Goal: Task Accomplishment & Management: Use online tool/utility

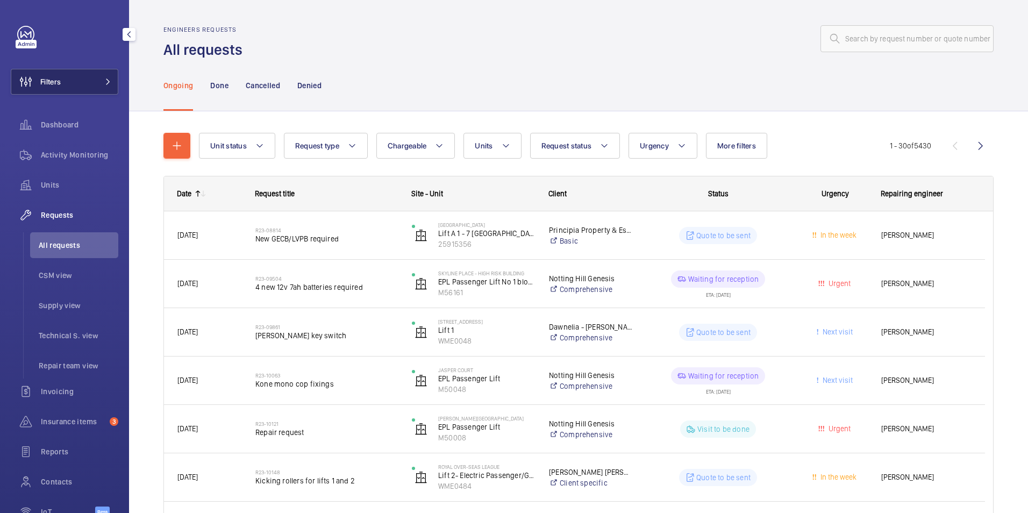
click at [73, 87] on button "Filters" at bounding box center [65, 82] width 108 height 26
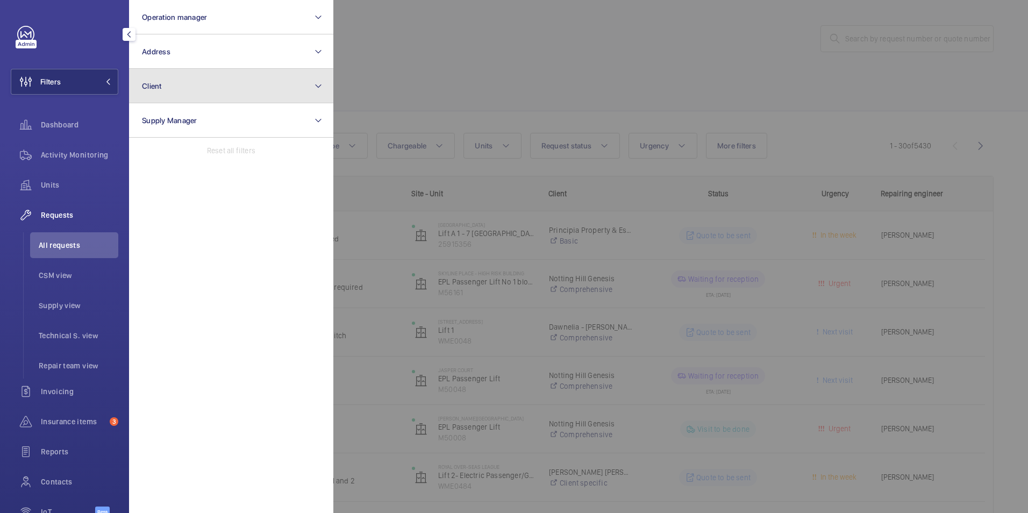
click at [173, 73] on button "Client" at bounding box center [231, 86] width 204 height 34
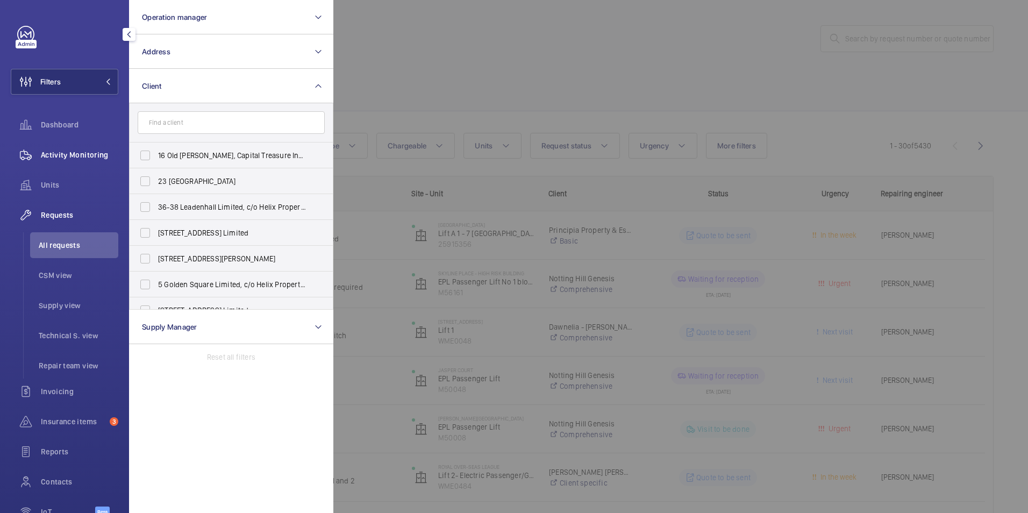
click at [91, 154] on span "Activity Monitoring" at bounding box center [79, 154] width 77 height 11
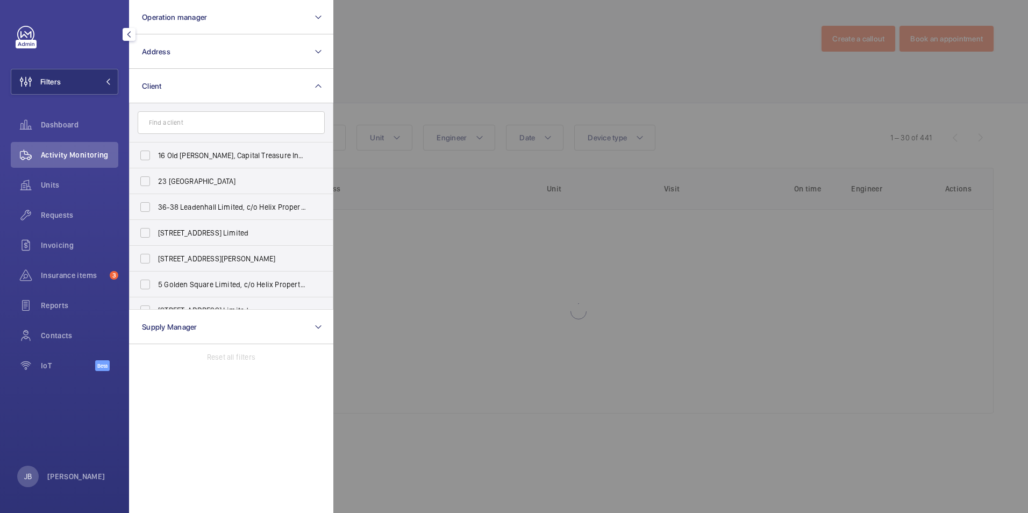
click at [471, 71] on div at bounding box center [847, 256] width 1028 height 513
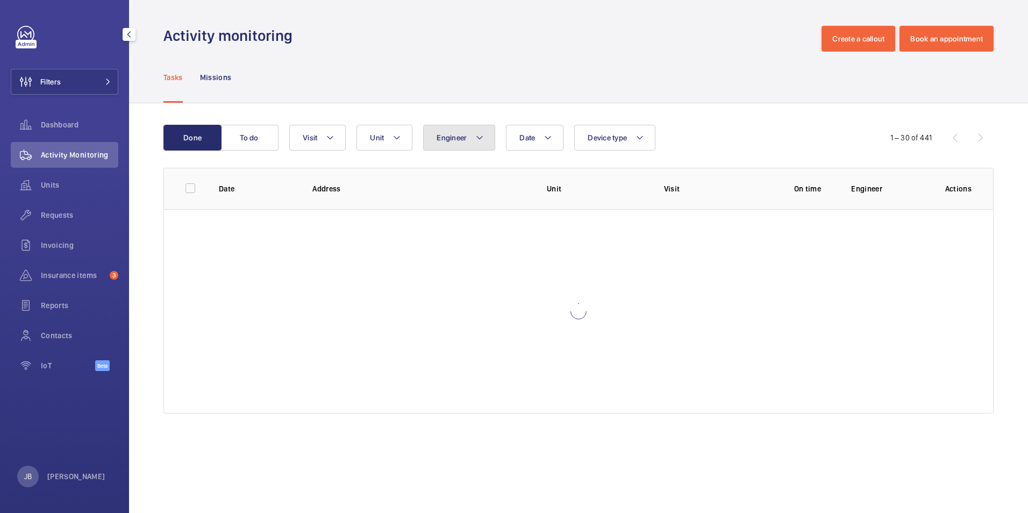
click at [474, 131] on button "Engineer" at bounding box center [459, 138] width 72 height 26
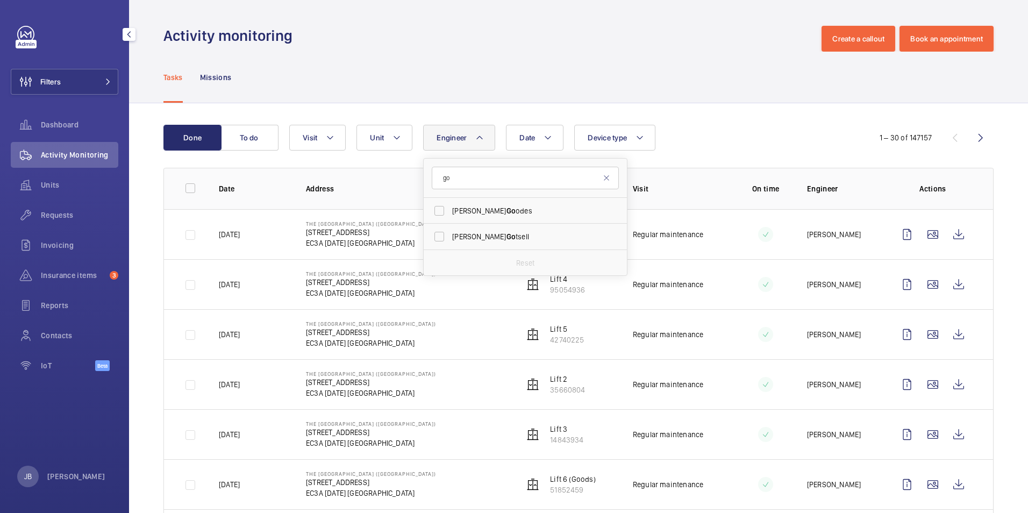
type input "g"
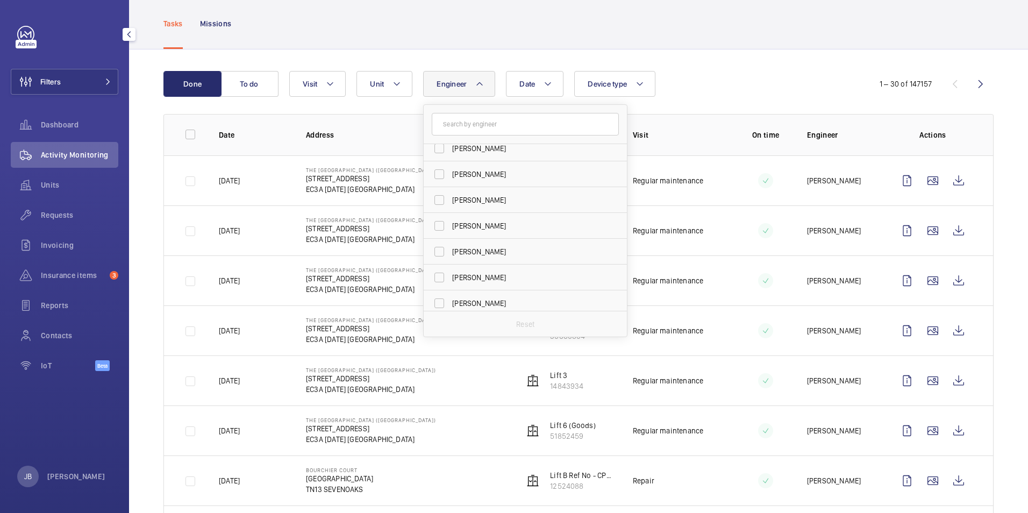
scroll to position [3494, 0]
drag, startPoint x: 43, startPoint y: 95, endPoint x: 49, endPoint y: 88, distance: 8.8
click at [44, 94] on div "Filters Dashboard Activity Monitoring Units Requests Invoicing Insurance items …" at bounding box center [65, 204] width 108 height 357
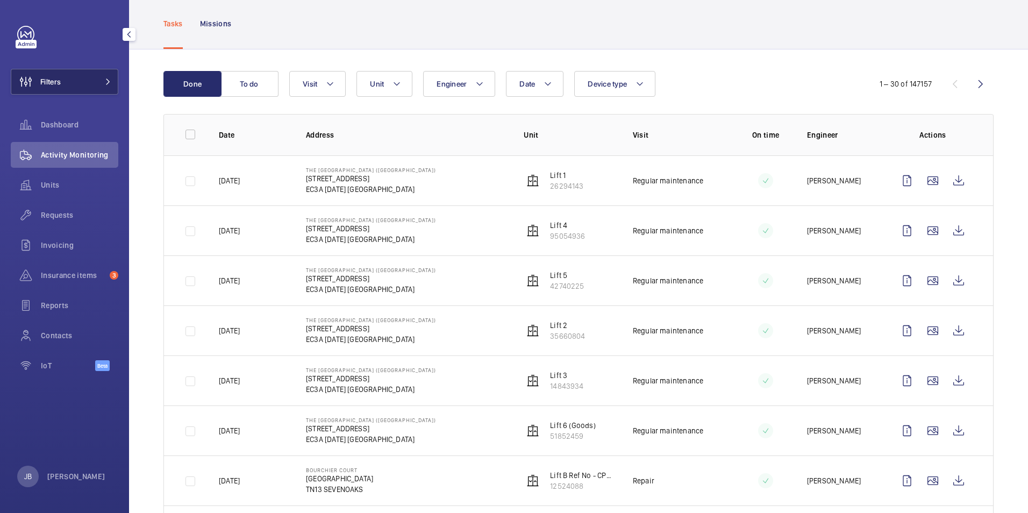
click at [52, 83] on span "Filters" at bounding box center [50, 81] width 20 height 11
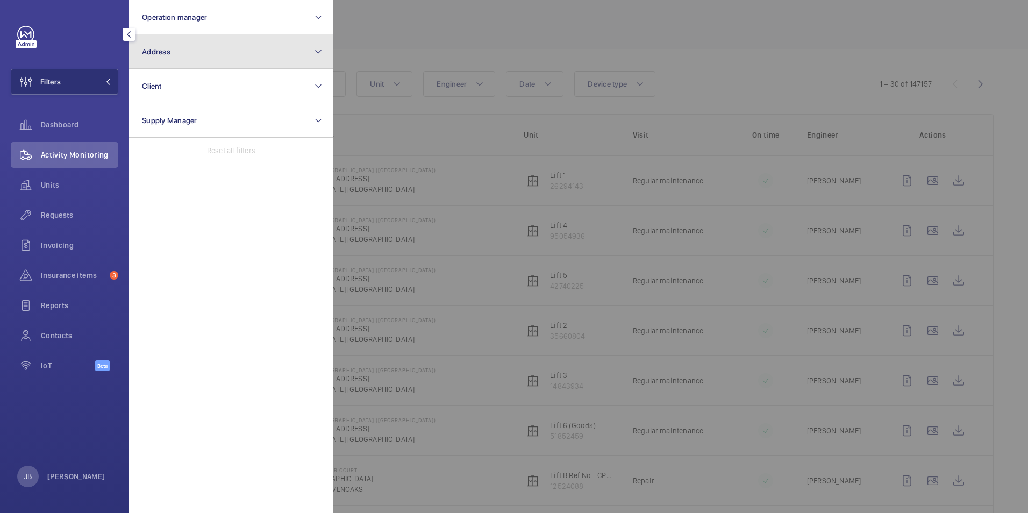
click at [224, 67] on button "Address" at bounding box center [231, 51] width 204 height 34
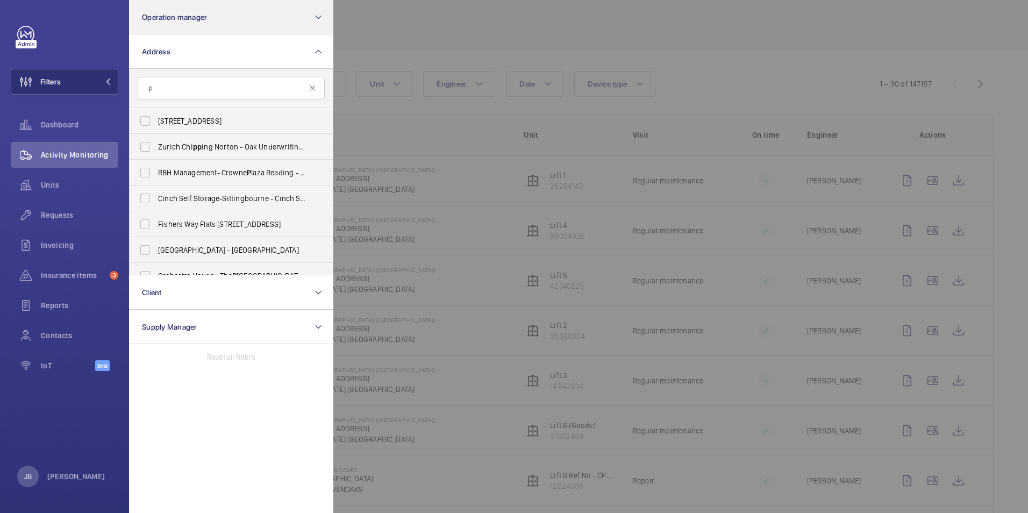
type input "p"
click at [180, 81] on input "p" at bounding box center [231, 88] width 187 height 23
click at [178, 82] on input "p" at bounding box center [231, 88] width 187 height 23
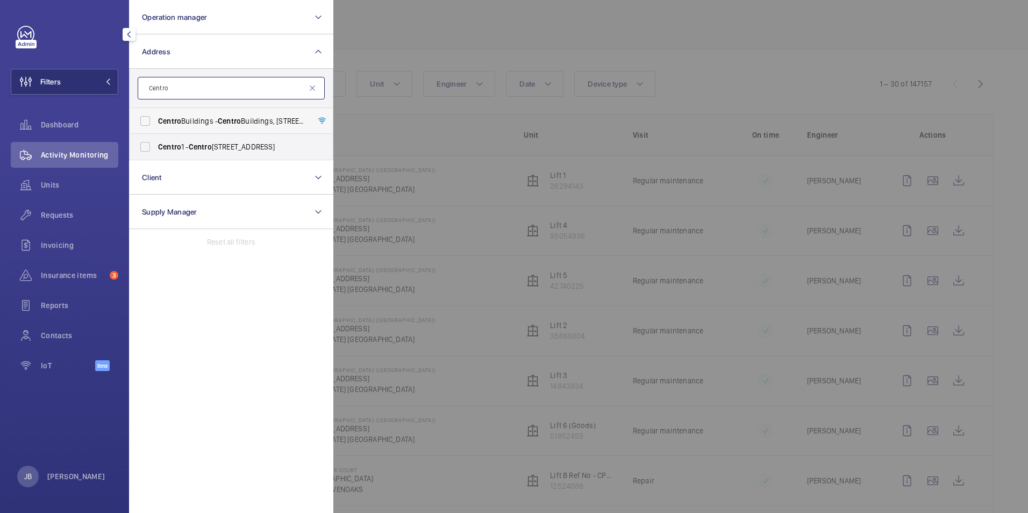
type input "Centro"
click at [147, 123] on label "[GEOGRAPHIC_DATA] - [GEOGRAPHIC_DATA], [STREET_ADDRESS][PERSON_NAME]" at bounding box center [223, 121] width 187 height 26
click at [147, 123] on input "[GEOGRAPHIC_DATA] - [GEOGRAPHIC_DATA], [STREET_ADDRESS][PERSON_NAME]" at bounding box center [145, 121] width 22 height 22
checkbox input "true"
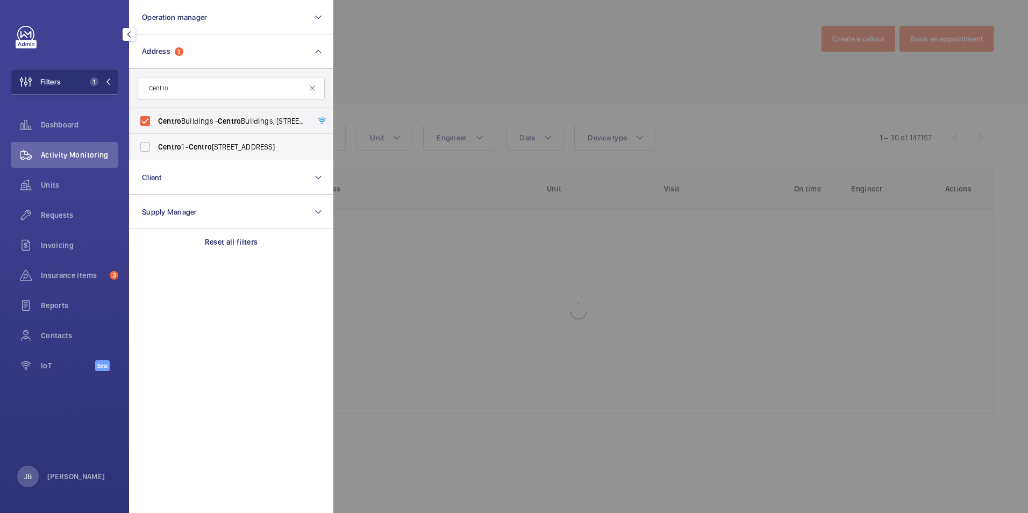
click at [140, 144] on label "[STREET_ADDRESS]" at bounding box center [223, 147] width 187 height 26
click at [140, 144] on input "[STREET_ADDRESS]" at bounding box center [145, 147] width 22 height 22
click at [134, 145] on label "[STREET_ADDRESS]" at bounding box center [223, 147] width 187 height 26
click at [134, 145] on input "[STREET_ADDRESS]" at bounding box center [145, 147] width 22 height 22
checkbox input "false"
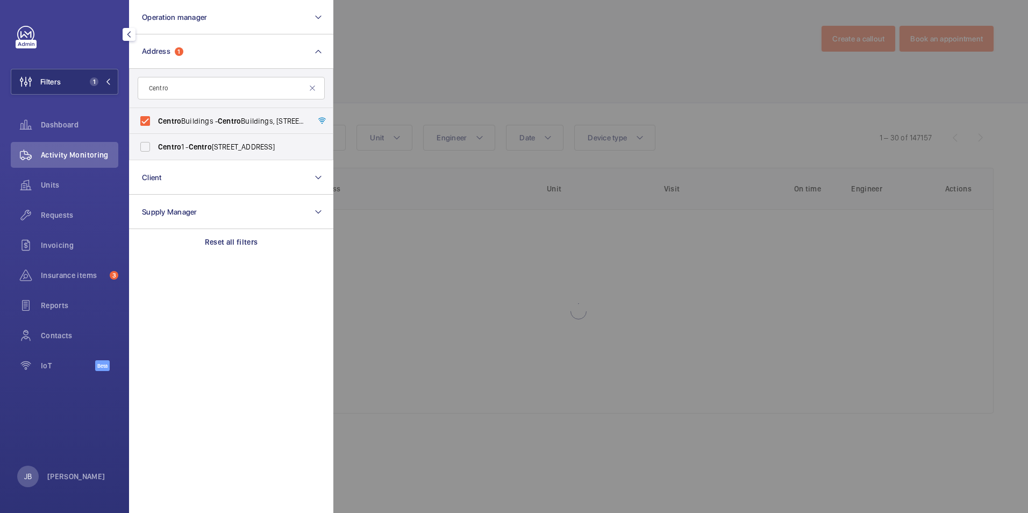
click at [363, 80] on div at bounding box center [847, 256] width 1028 height 513
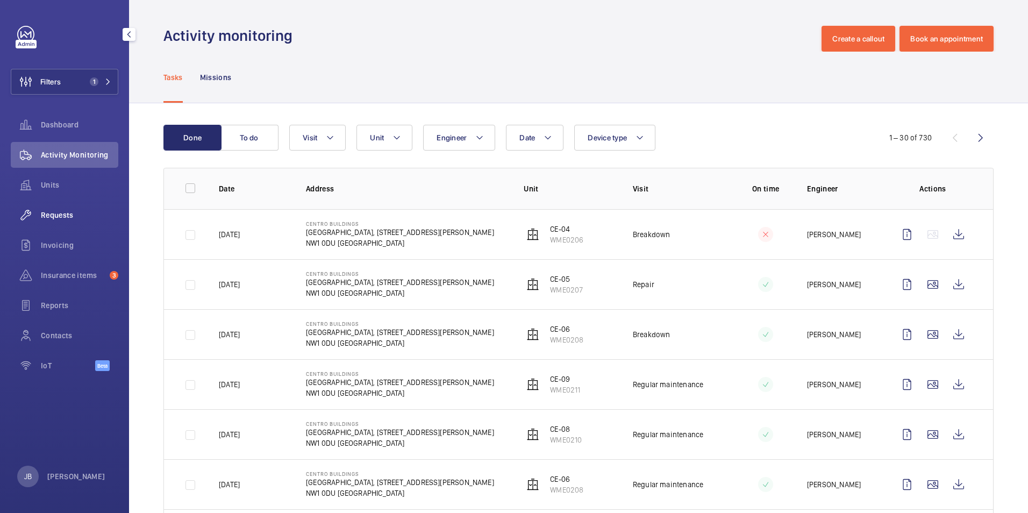
click at [59, 213] on span "Requests" at bounding box center [79, 215] width 77 height 11
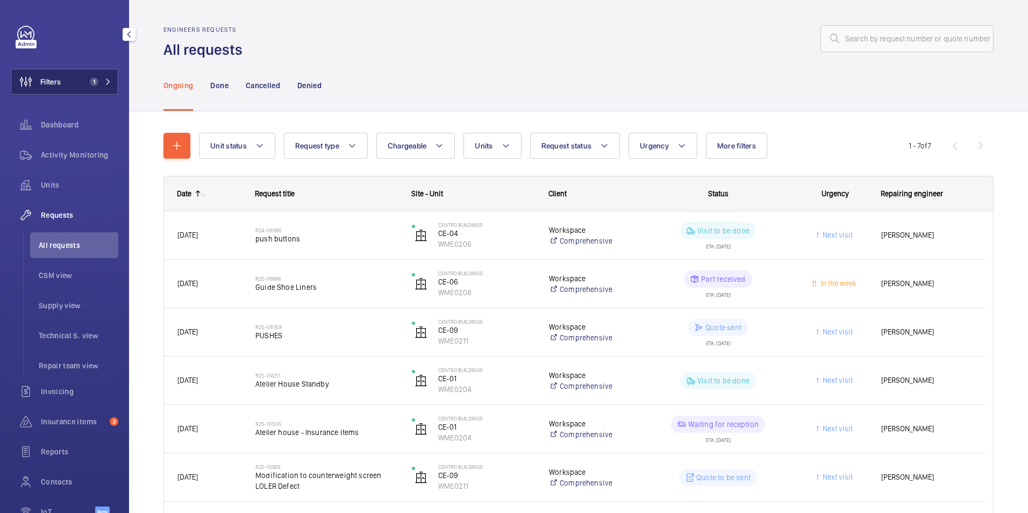
click at [56, 85] on span "Filters" at bounding box center [50, 81] width 20 height 11
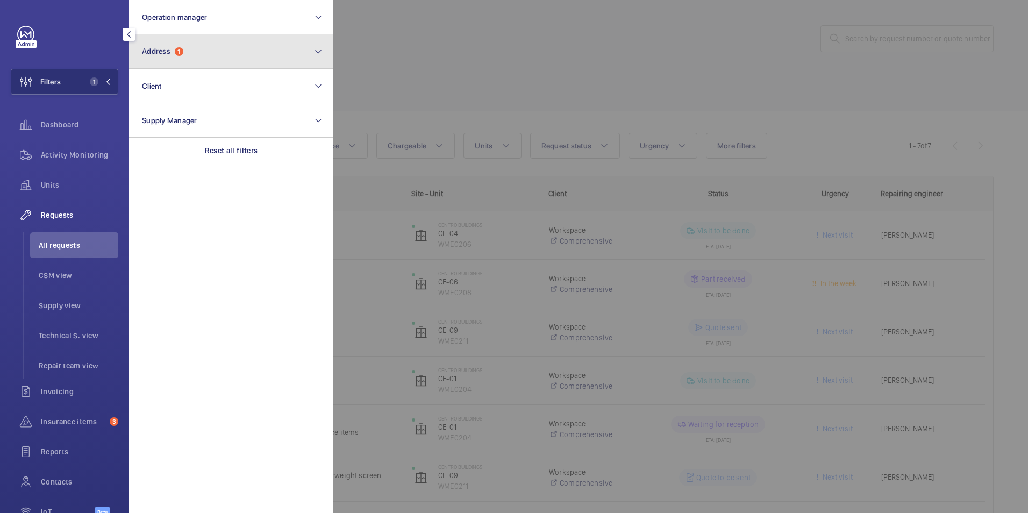
click at [226, 60] on button "Address 1" at bounding box center [231, 51] width 204 height 34
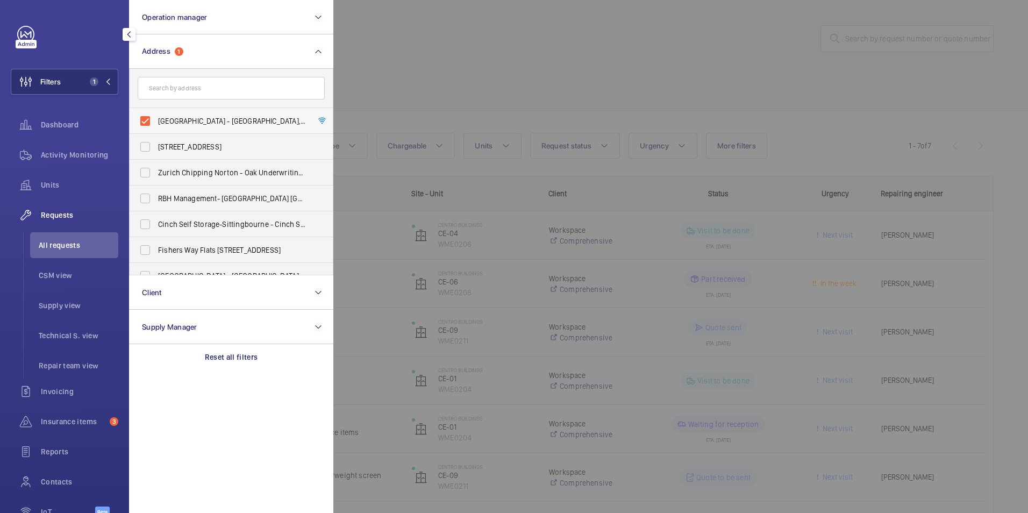
click at [148, 123] on label "[GEOGRAPHIC_DATA] - [GEOGRAPHIC_DATA], [STREET_ADDRESS][PERSON_NAME]" at bounding box center [223, 121] width 187 height 26
click at [148, 123] on input "[GEOGRAPHIC_DATA] - [GEOGRAPHIC_DATA], [STREET_ADDRESS][PERSON_NAME]" at bounding box center [145, 121] width 22 height 22
checkbox input "false"
click at [173, 97] on input "text" at bounding box center [231, 88] width 187 height 23
type input "light"
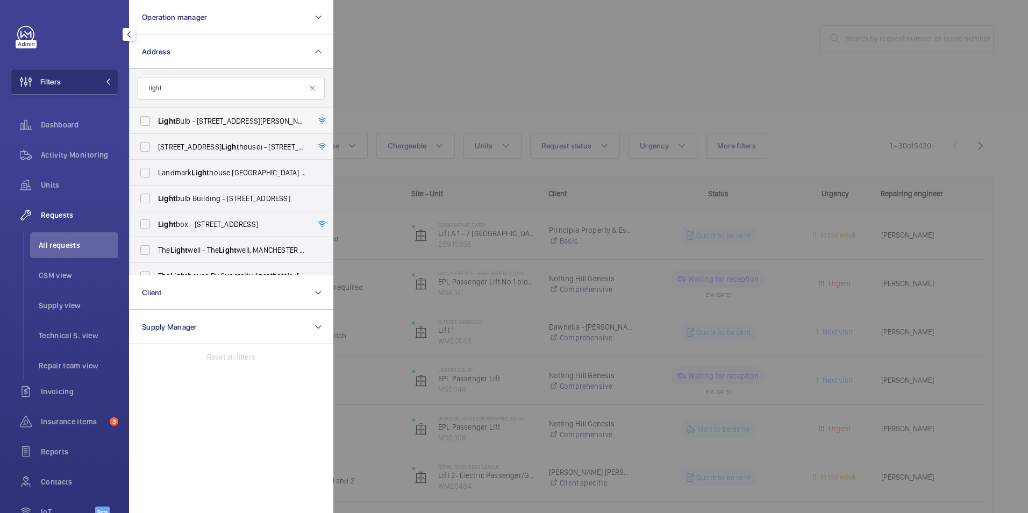
click at [148, 120] on label "Light Bulb - [STREET_ADDRESS][PERSON_NAME]" at bounding box center [223, 121] width 187 height 26
click at [148, 120] on input "Light Bulb - [STREET_ADDRESS][PERSON_NAME]" at bounding box center [145, 121] width 22 height 22
checkbox input "true"
click at [452, 77] on div at bounding box center [847, 256] width 1028 height 513
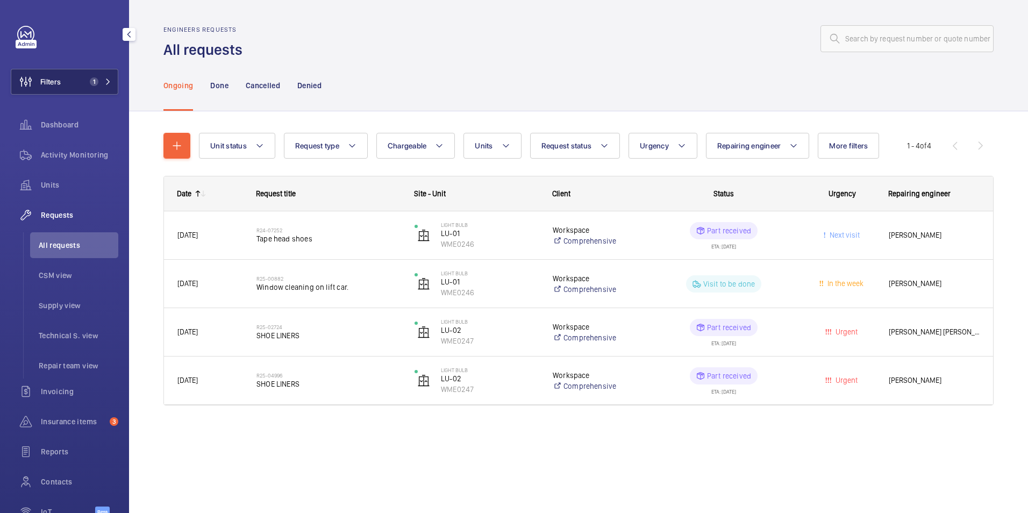
click at [75, 83] on button "Filters 1" at bounding box center [65, 82] width 108 height 26
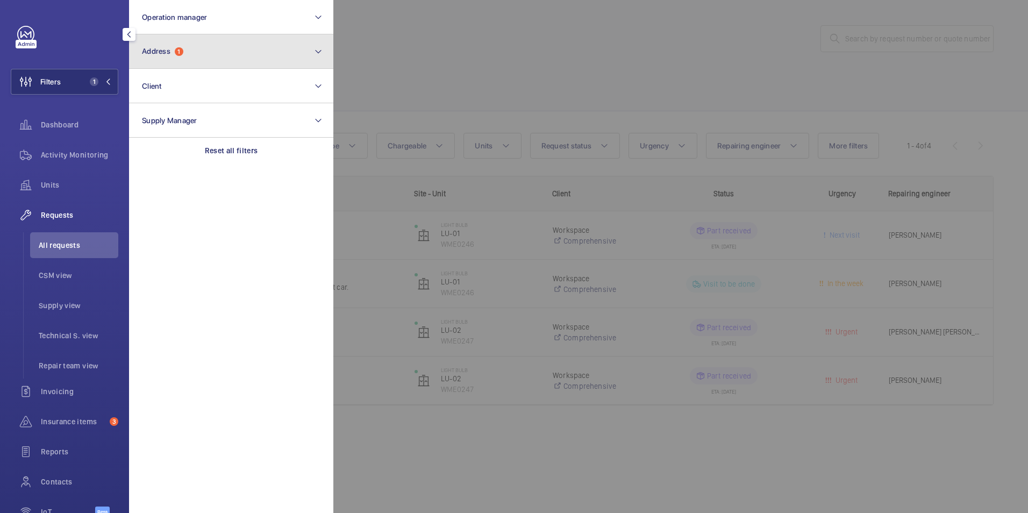
click at [202, 55] on button "Address 1" at bounding box center [231, 51] width 204 height 34
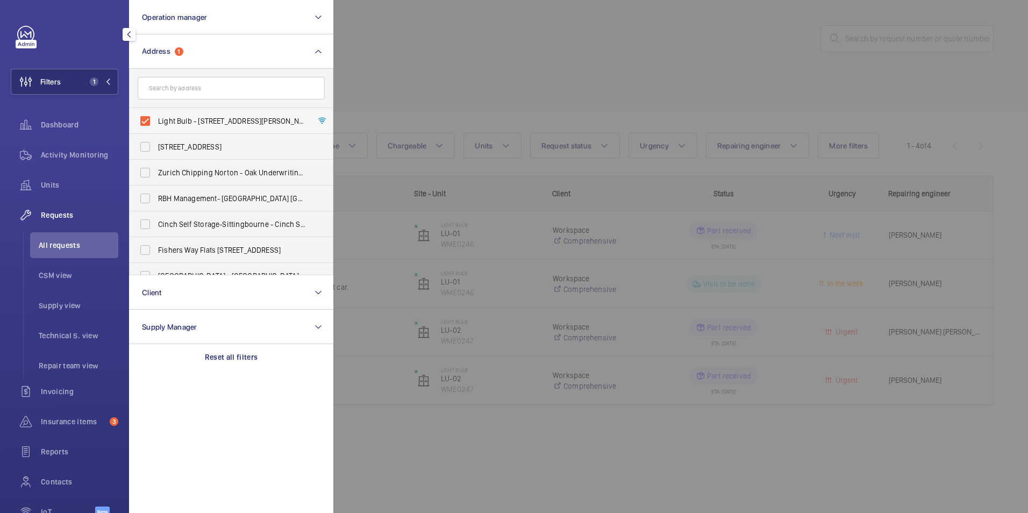
click at [145, 121] on label "Light Bulb - [STREET_ADDRESS][PERSON_NAME]" at bounding box center [223, 121] width 187 height 26
click at [145, 121] on input "Light Bulb - [STREET_ADDRESS][PERSON_NAME]" at bounding box center [145, 121] width 22 height 22
checkbox input "false"
click at [165, 96] on input "text" at bounding box center [231, 88] width 187 height 23
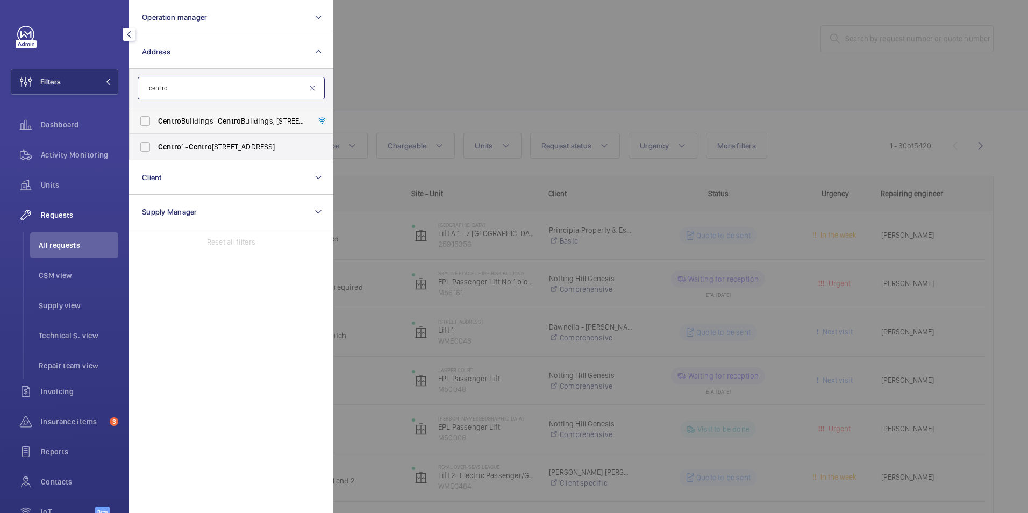
type input "centro"
click at [149, 120] on label "[GEOGRAPHIC_DATA] - [GEOGRAPHIC_DATA], [STREET_ADDRESS][PERSON_NAME]" at bounding box center [223, 121] width 187 height 26
click at [149, 120] on input "[GEOGRAPHIC_DATA] - [GEOGRAPHIC_DATA], [STREET_ADDRESS][PERSON_NAME]" at bounding box center [145, 121] width 22 height 22
checkbox input "true"
click at [411, 63] on div at bounding box center [847, 256] width 1028 height 513
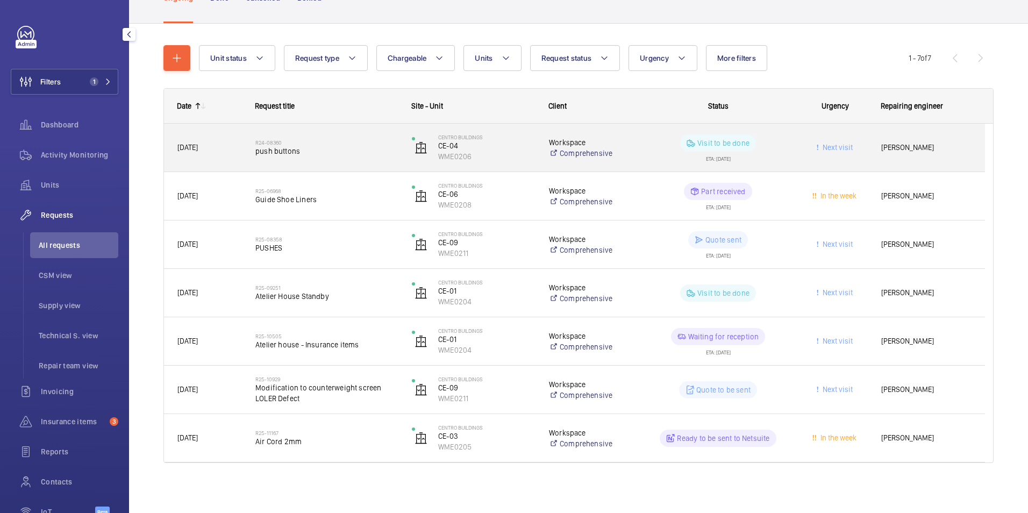
scroll to position [89, 0]
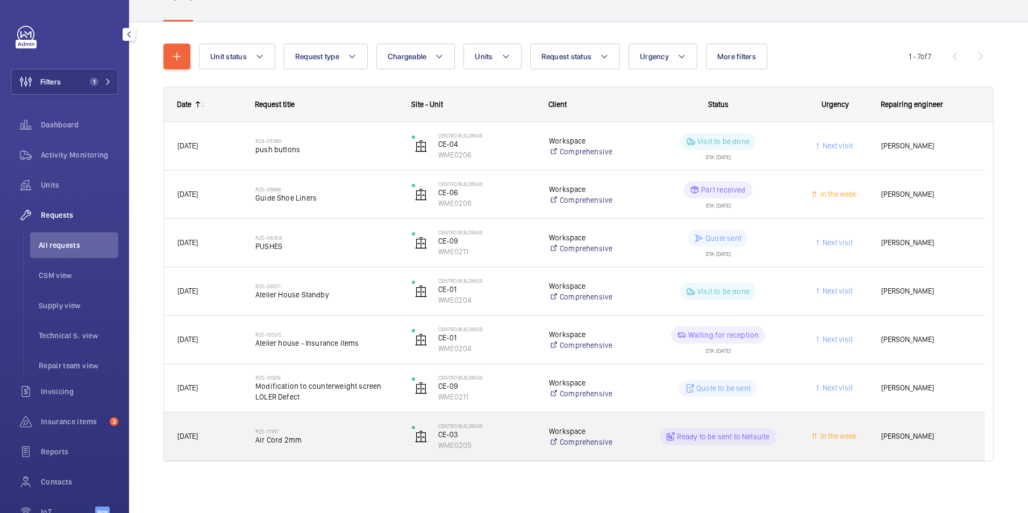
click at [640, 444] on div "Ready to be sent to Netsuite" at bounding box center [711, 436] width 155 height 39
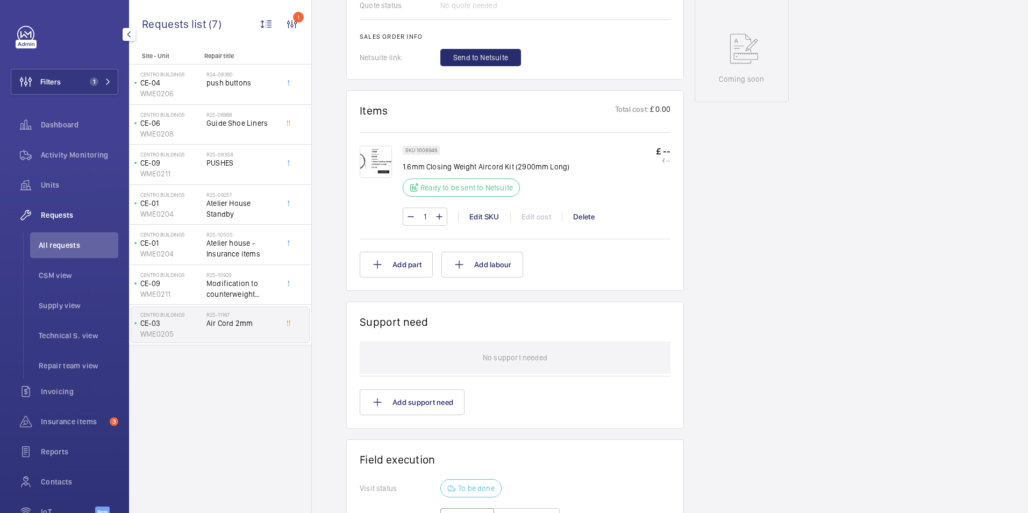
scroll to position [484, 0]
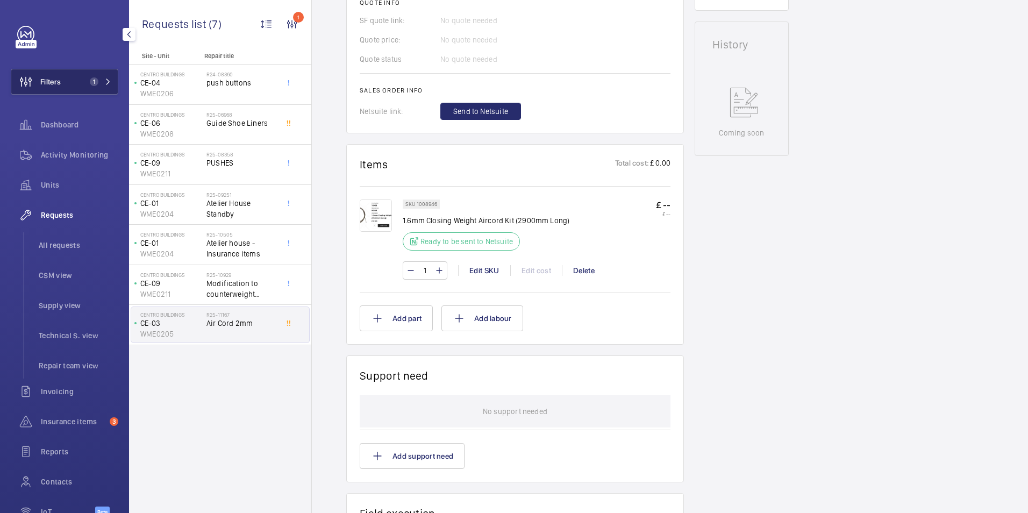
click at [70, 78] on button "Filters 1" at bounding box center [65, 82] width 108 height 26
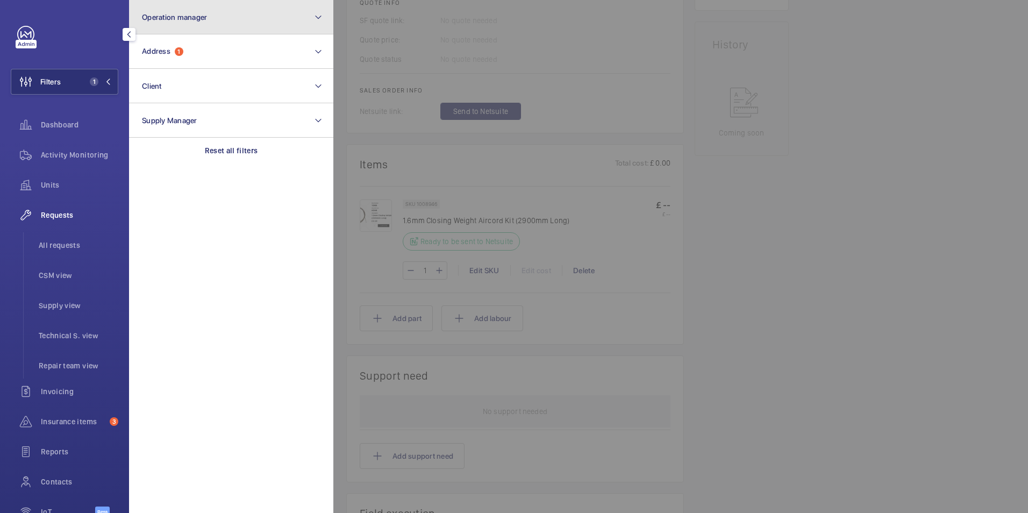
click at [251, 31] on button "Operation manager" at bounding box center [231, 17] width 204 height 34
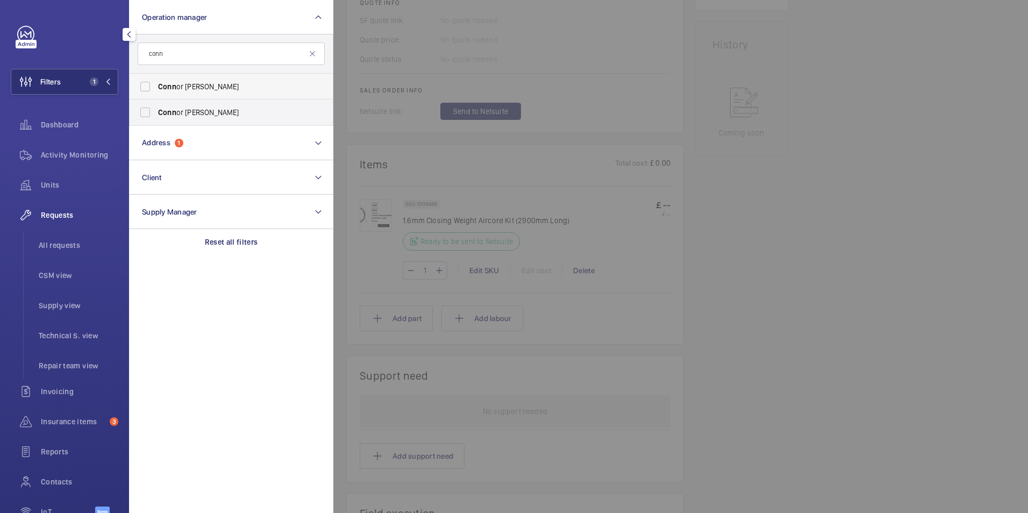
type input "conn"
click at [141, 88] on label "Conn or [PERSON_NAME]" at bounding box center [223, 87] width 187 height 26
click at [141, 88] on input "Conn or [PERSON_NAME]" at bounding box center [145, 87] width 22 height 22
checkbox input "true"
click at [69, 39] on div at bounding box center [67, 34] width 101 height 17
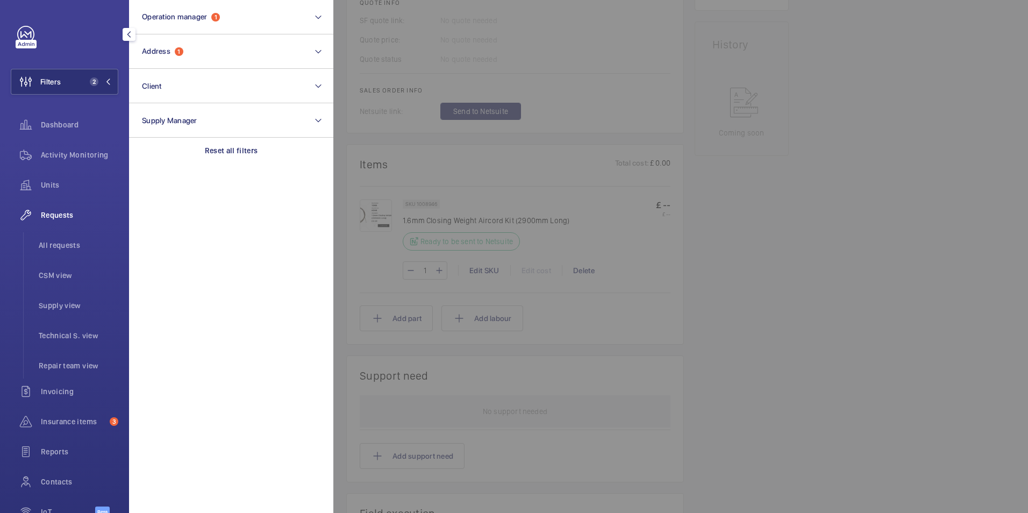
click at [54, 211] on span "Requests" at bounding box center [79, 215] width 77 height 11
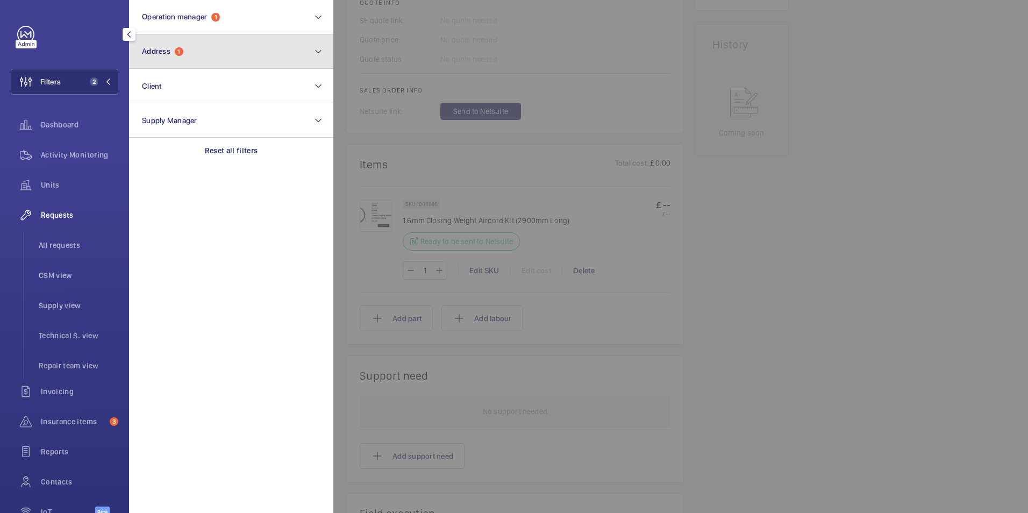
click at [196, 56] on button "Address 1" at bounding box center [231, 51] width 204 height 34
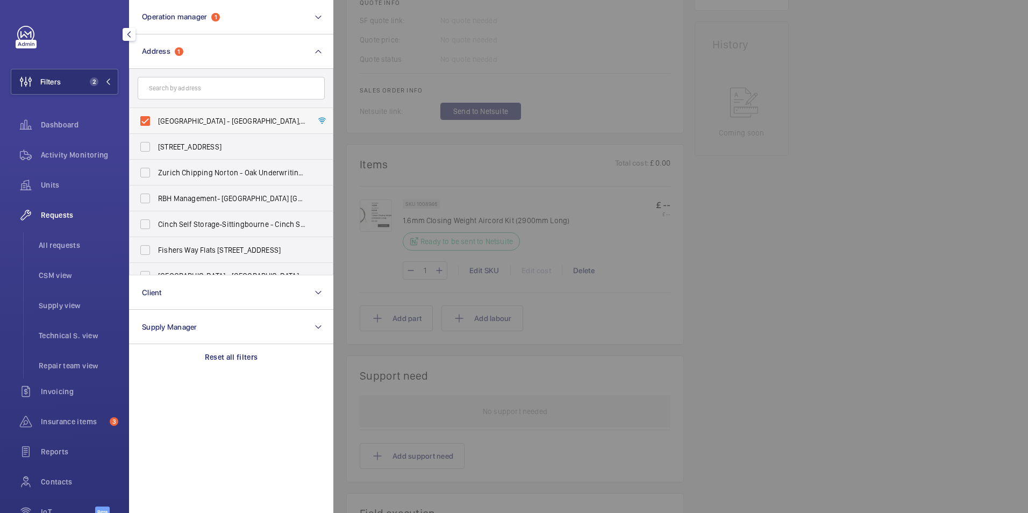
click at [154, 122] on label "[GEOGRAPHIC_DATA] - [GEOGRAPHIC_DATA], [STREET_ADDRESS][PERSON_NAME]" at bounding box center [223, 121] width 187 height 26
click at [154, 122] on input "[GEOGRAPHIC_DATA] - [GEOGRAPHIC_DATA], [STREET_ADDRESS][PERSON_NAME]" at bounding box center [145, 121] width 22 height 22
checkbox input "false"
click at [860, 220] on div at bounding box center [847, 256] width 1028 height 513
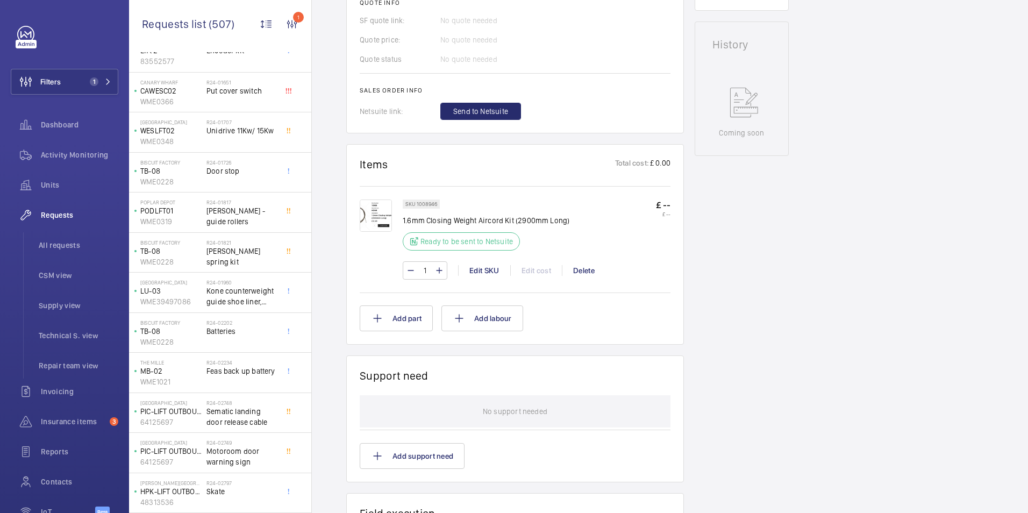
scroll to position [392, 0]
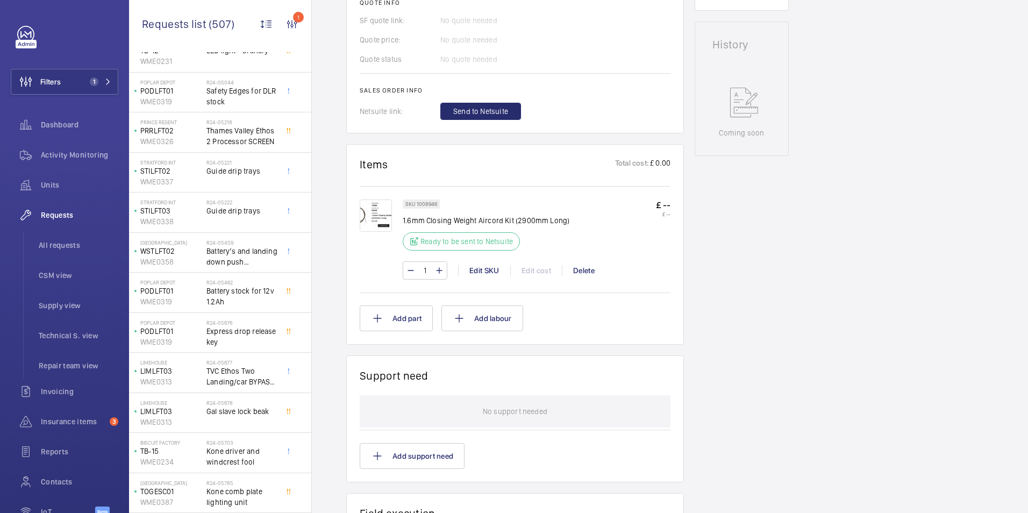
scroll to position [1193, 0]
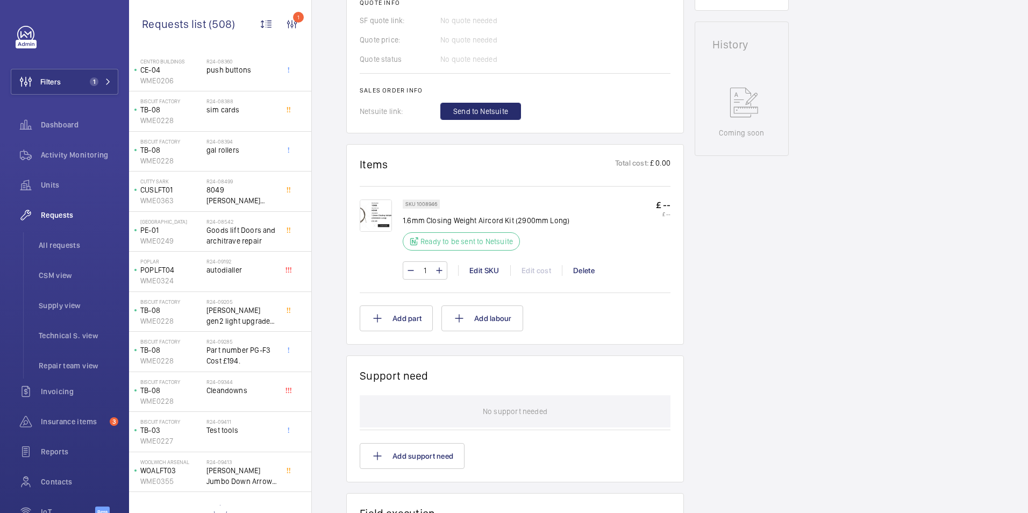
scroll to position [1994, 0]
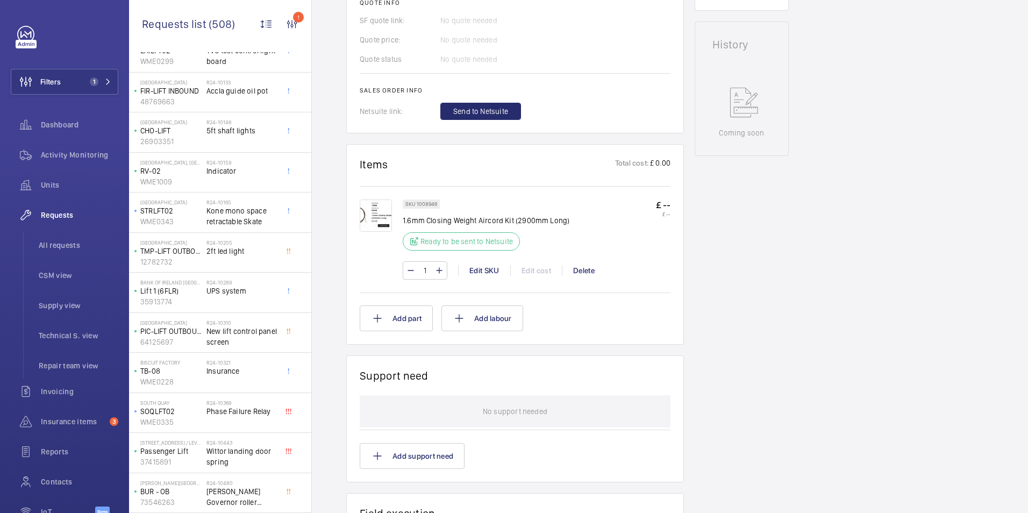
scroll to position [2795, 0]
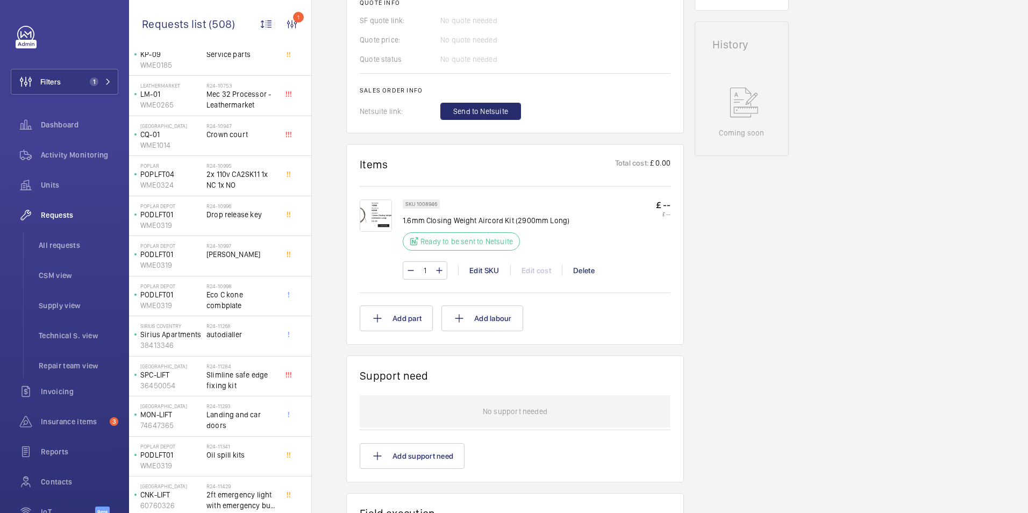
scroll to position [3596, 0]
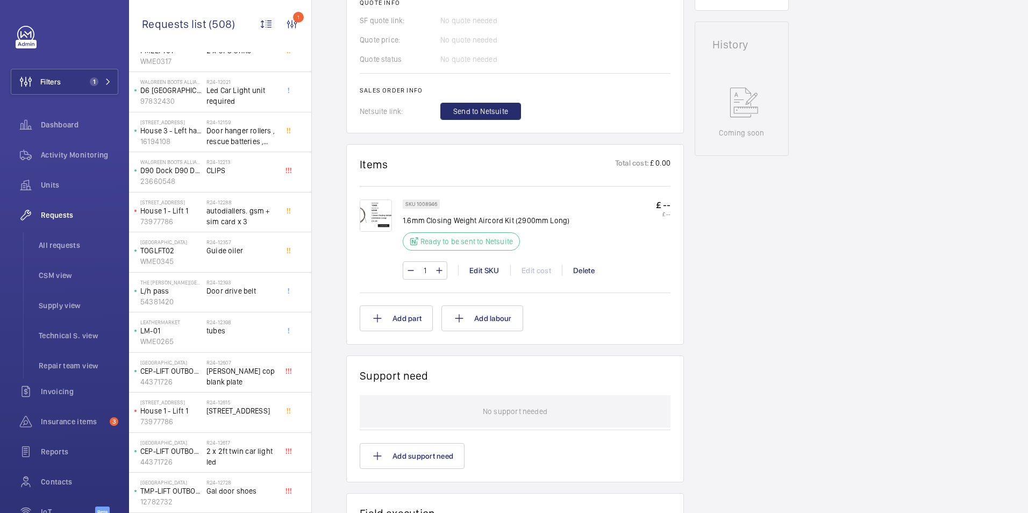
scroll to position [4397, 0]
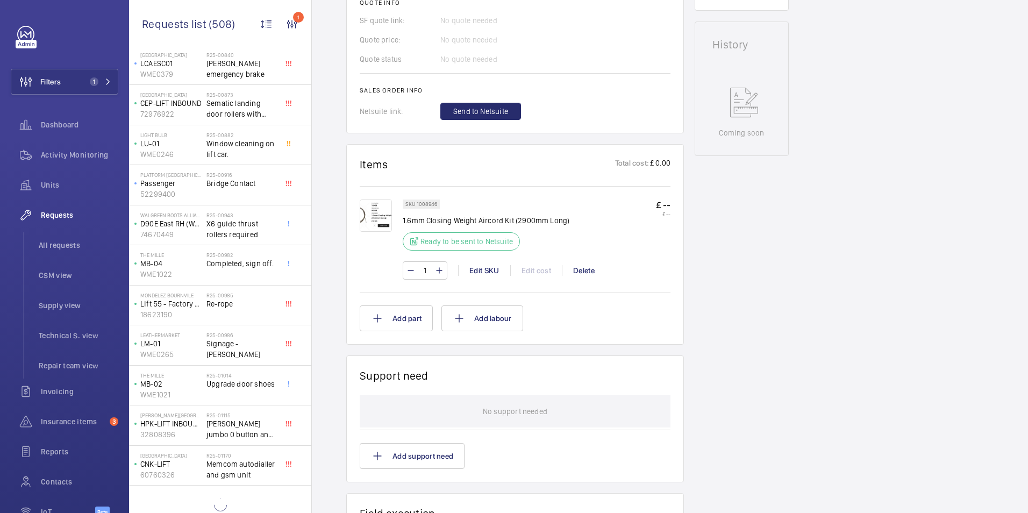
scroll to position [6800, 0]
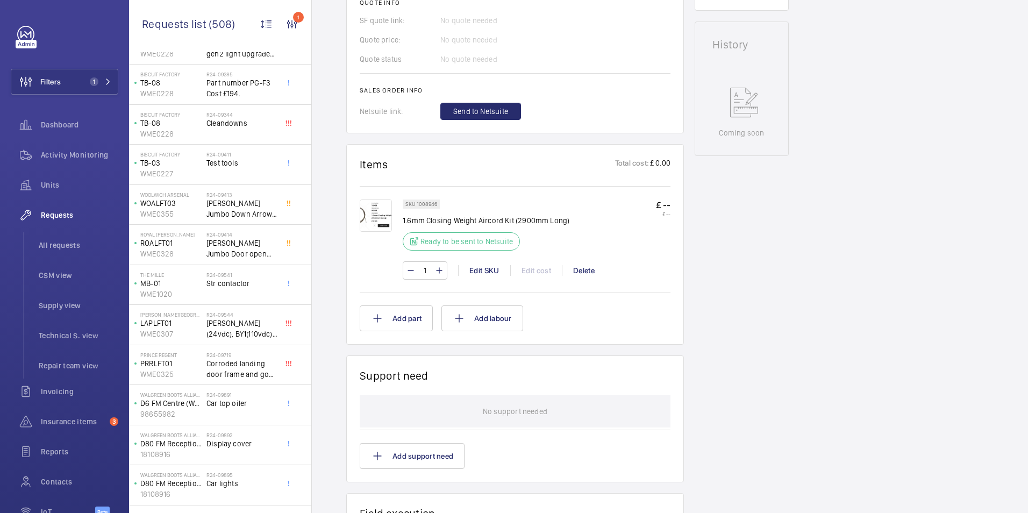
scroll to position [2419, 0]
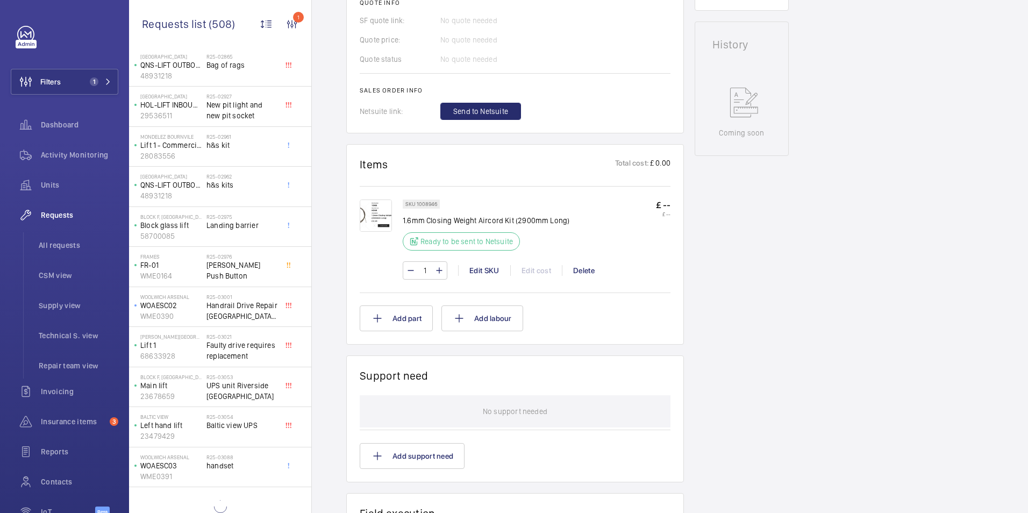
scroll to position [8402, 0]
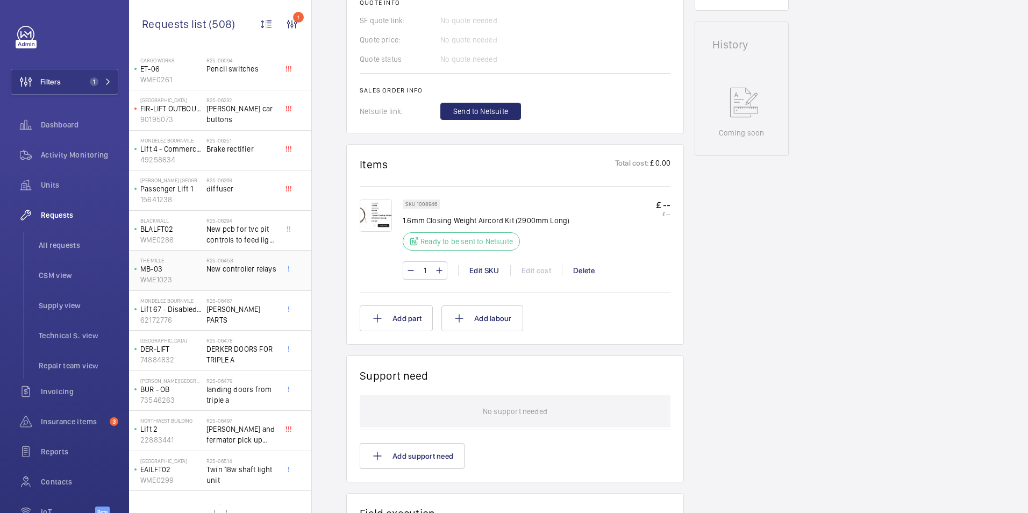
scroll to position [12407, 0]
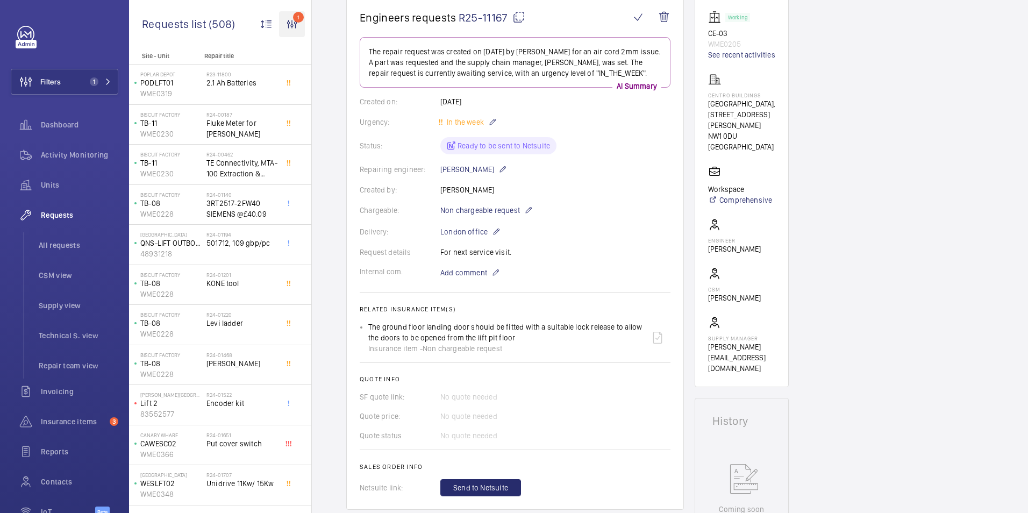
click at [285, 26] on wm-front-icon-button "1" at bounding box center [292, 24] width 26 height 26
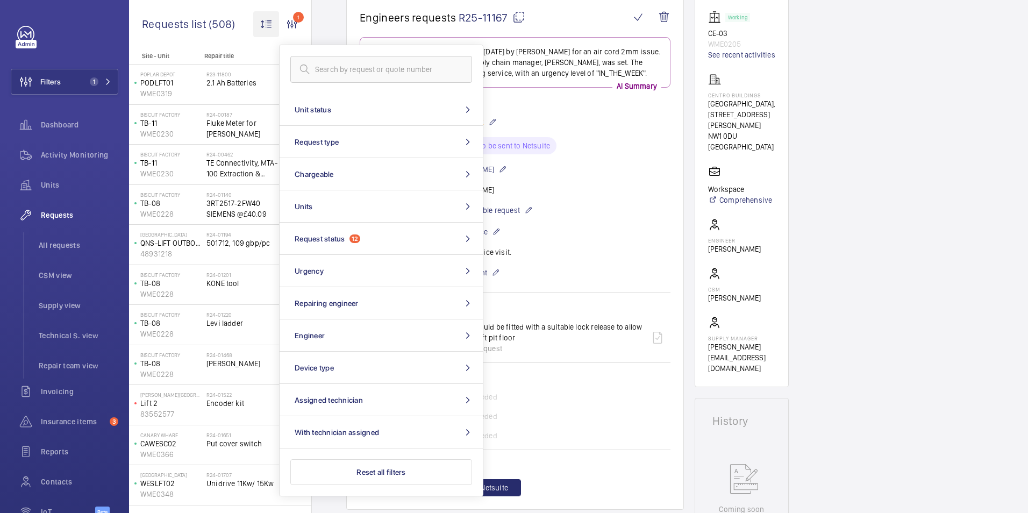
click at [269, 21] on wm-front-icon-button at bounding box center [266, 24] width 26 height 26
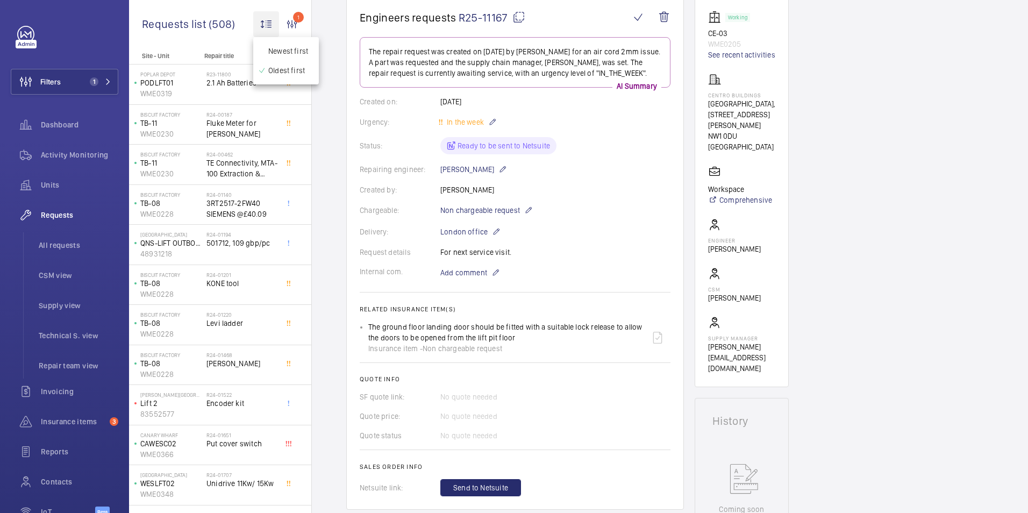
click at [269, 21] on div at bounding box center [514, 256] width 1028 height 513
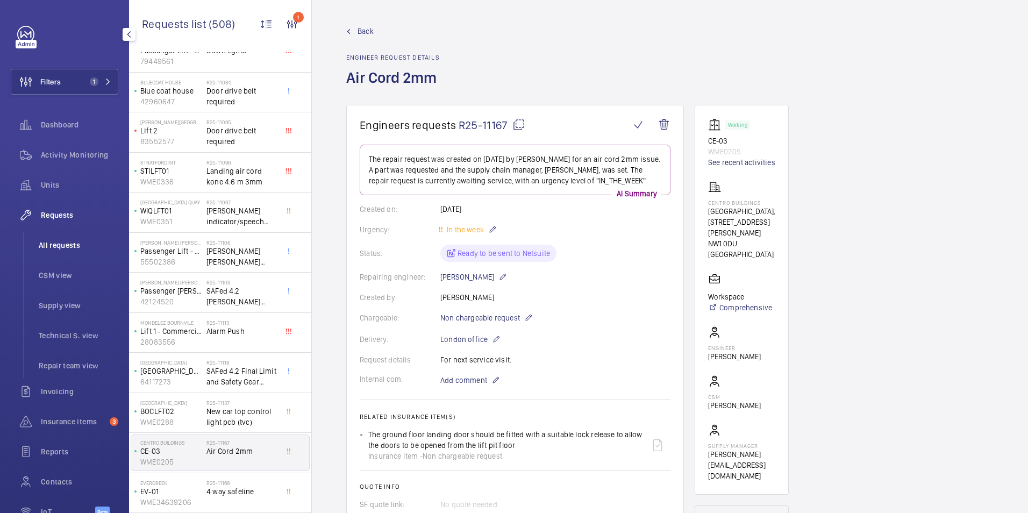
click at [71, 242] on span "All requests" at bounding box center [79, 245] width 80 height 11
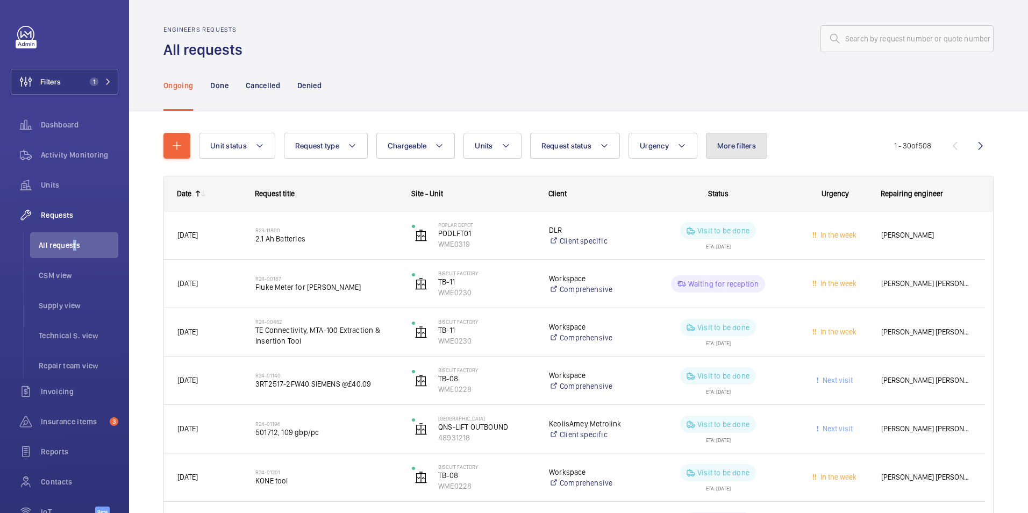
click at [753, 146] on span "More filters" at bounding box center [736, 145] width 39 height 9
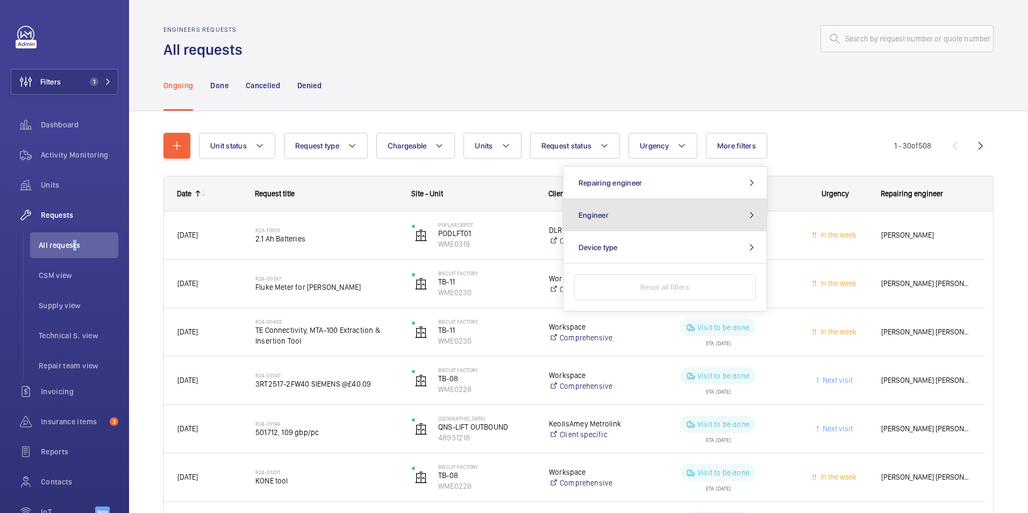
click at [680, 212] on button "Engineer" at bounding box center [664, 215] width 203 height 32
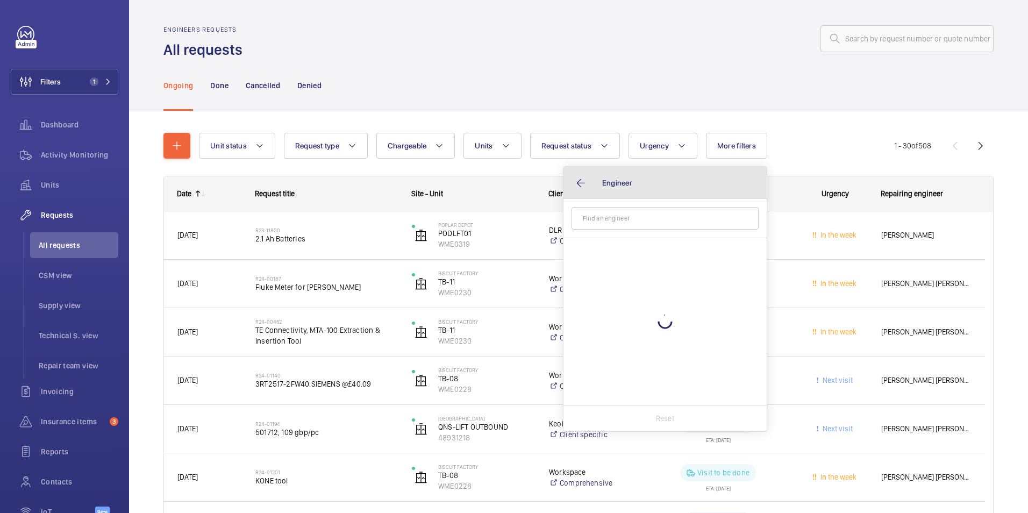
click at [574, 175] on button "Engineer" at bounding box center [664, 183] width 203 height 32
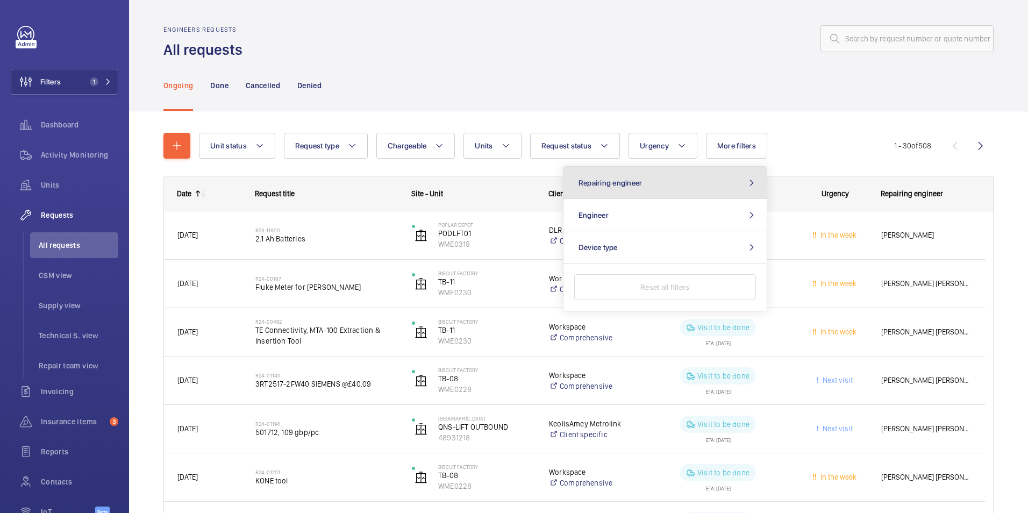
click at [735, 189] on button "Repairing engineer" at bounding box center [664, 183] width 203 height 32
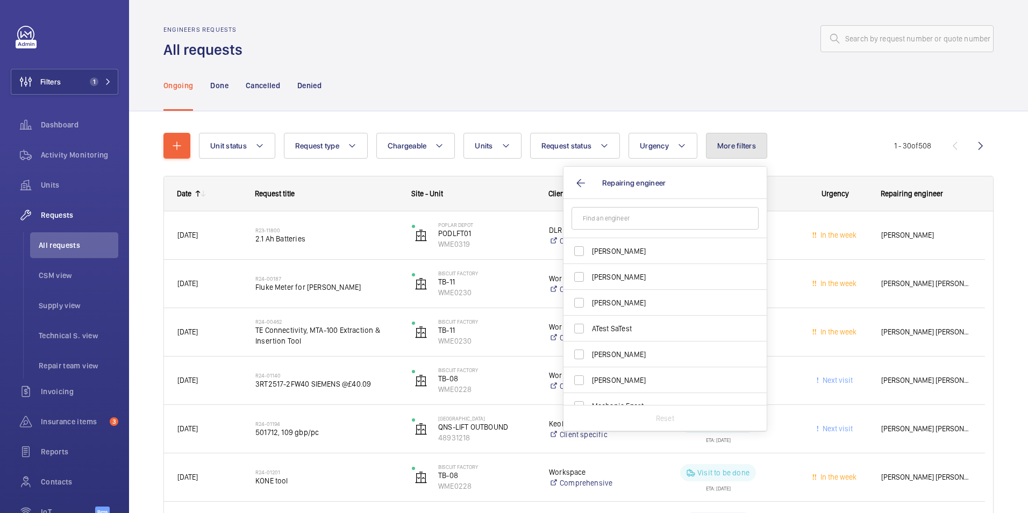
click at [733, 148] on span "More filters" at bounding box center [736, 145] width 39 height 9
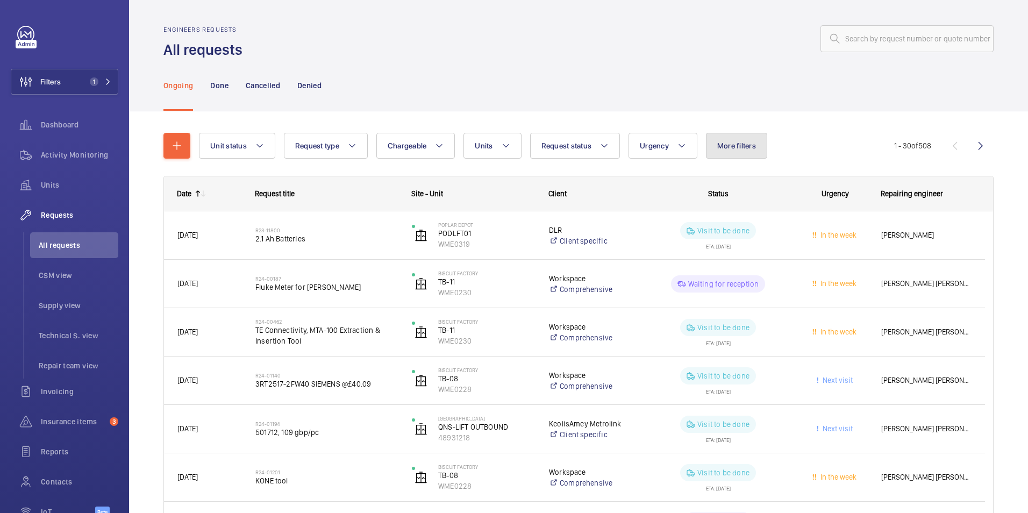
click at [733, 148] on span "More filters" at bounding box center [736, 145] width 39 height 9
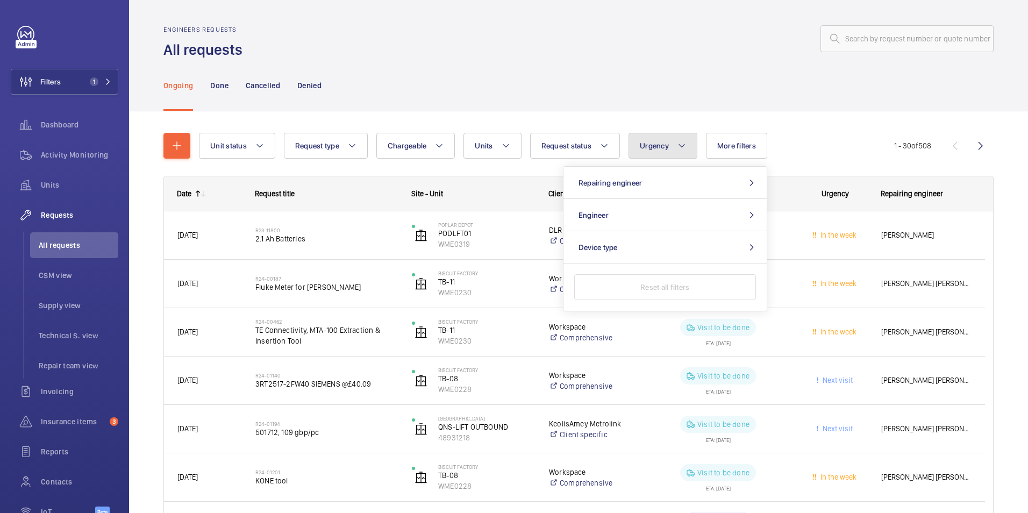
click at [673, 149] on button "Urgency" at bounding box center [662, 146] width 69 height 26
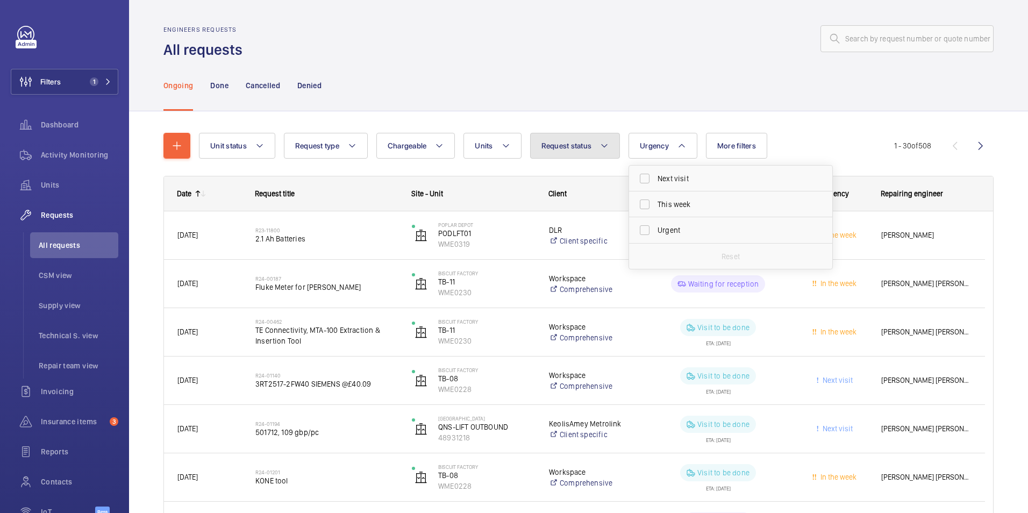
click at [591, 154] on button "Request status" at bounding box center [575, 146] width 90 height 26
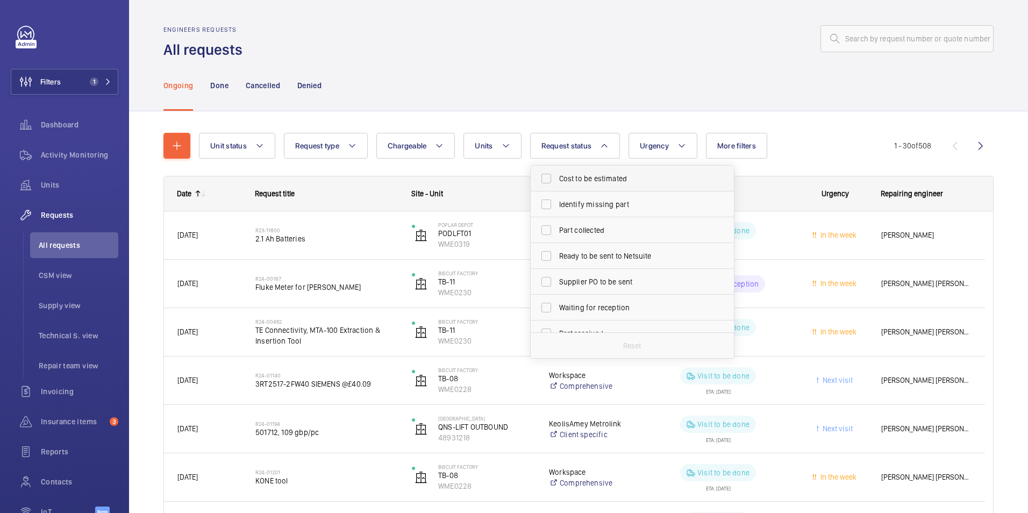
click at [547, 181] on label "Cost to be estimated" at bounding box center [624, 179] width 187 height 26
click at [547, 181] on input "Cost to be estimated" at bounding box center [546, 179] width 22 height 22
checkbox input "true"
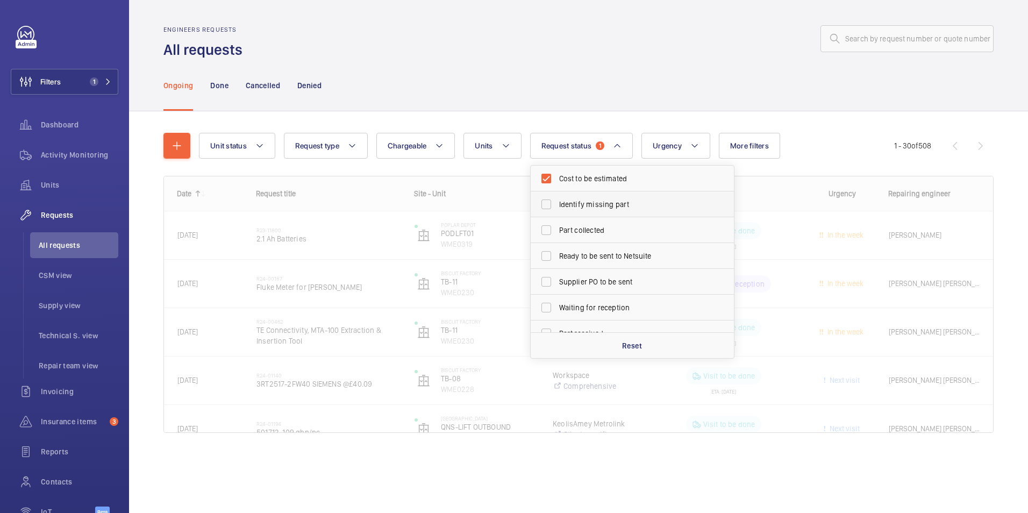
click at [542, 206] on label "Identify missing part" at bounding box center [624, 204] width 187 height 26
click at [542, 206] on input "Identify missing part" at bounding box center [546, 205] width 22 height 22
checkbox input "true"
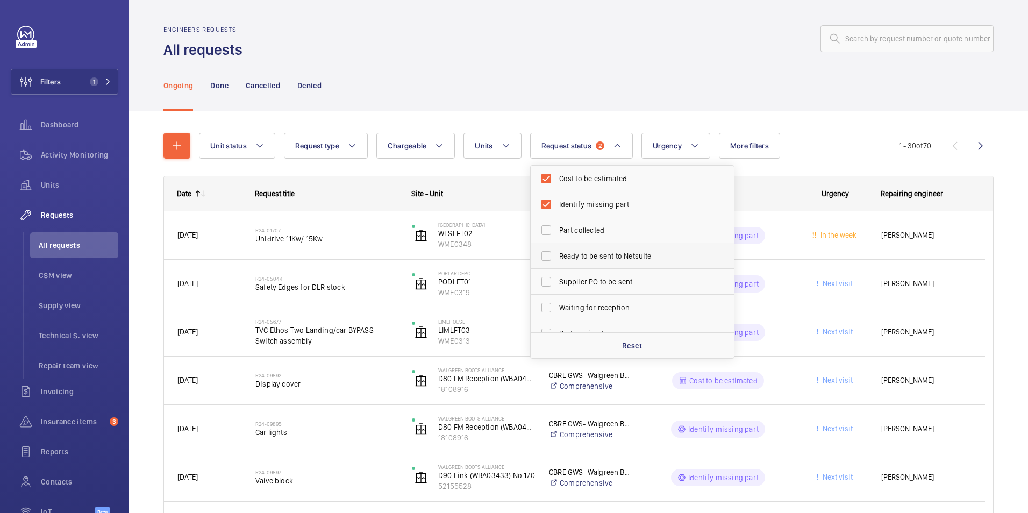
click at [543, 258] on label "Ready to be sent to Netsuite" at bounding box center [624, 256] width 187 height 26
click at [543, 258] on input "Ready to be sent to Netsuite" at bounding box center [546, 256] width 22 height 22
checkbox input "true"
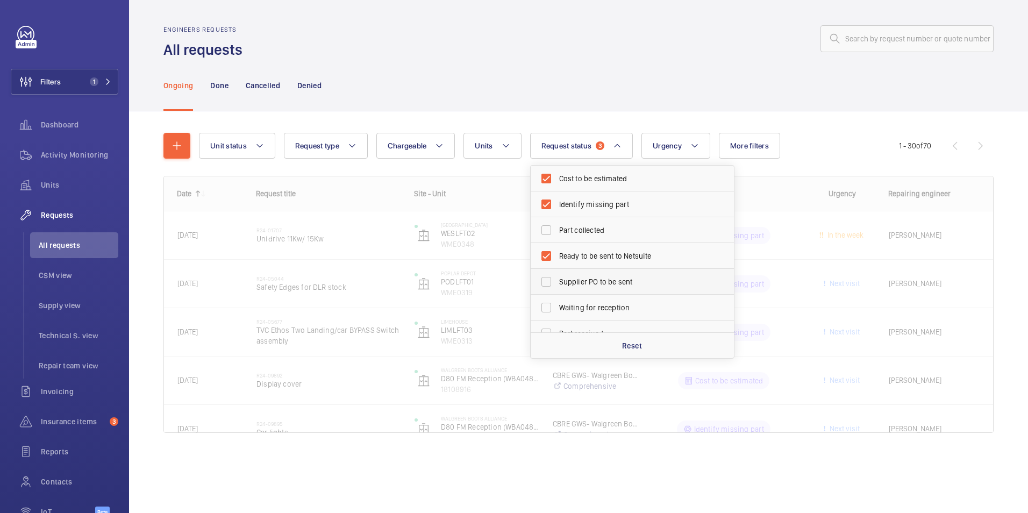
click at [545, 277] on label "Supplier PO to be sent" at bounding box center [624, 282] width 187 height 26
click at [545, 277] on input "Supplier PO to be sent" at bounding box center [546, 282] width 22 height 22
checkbox input "true"
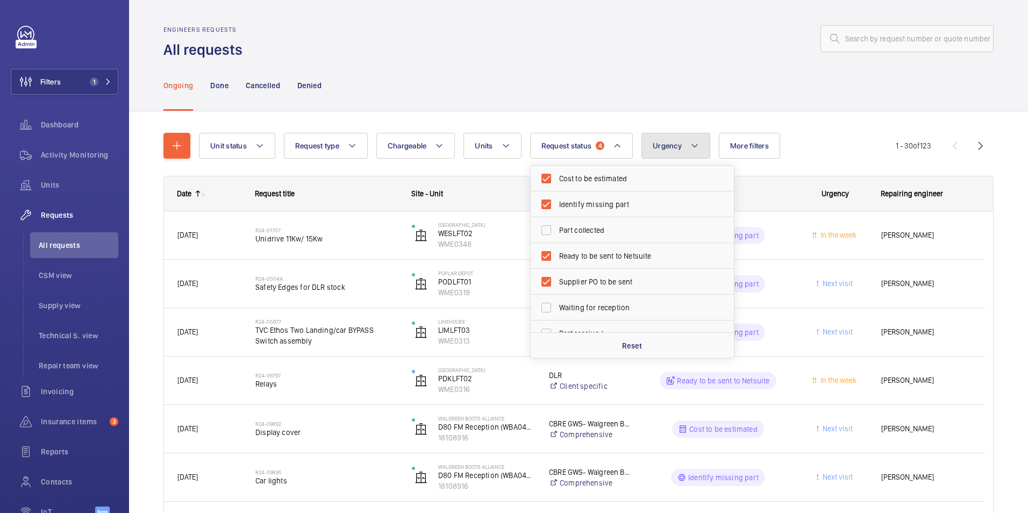
click at [682, 143] on button "Urgency" at bounding box center [675, 146] width 69 height 26
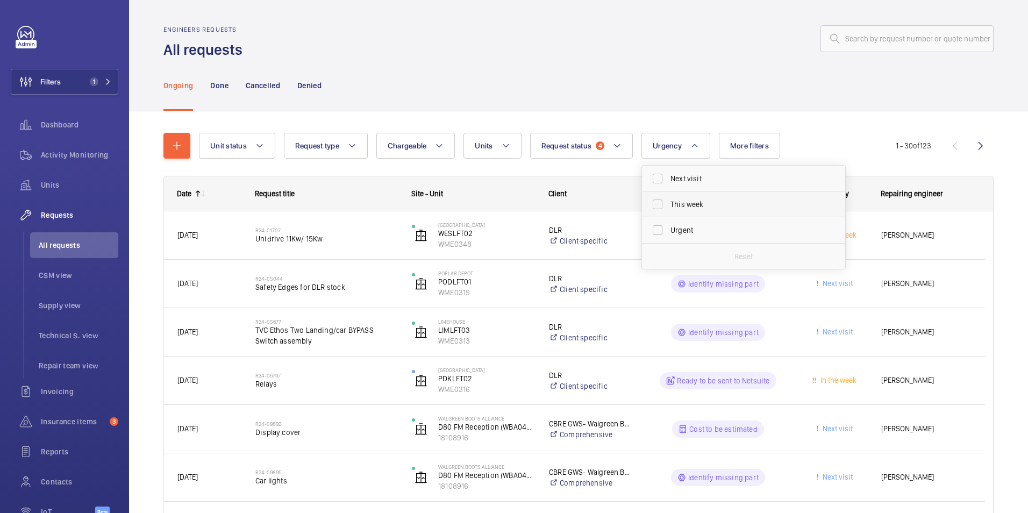
click at [656, 205] on label "This week" at bounding box center [735, 204] width 187 height 26
click at [656, 205] on input "This week" at bounding box center [658, 205] width 22 height 22
checkbox input "true"
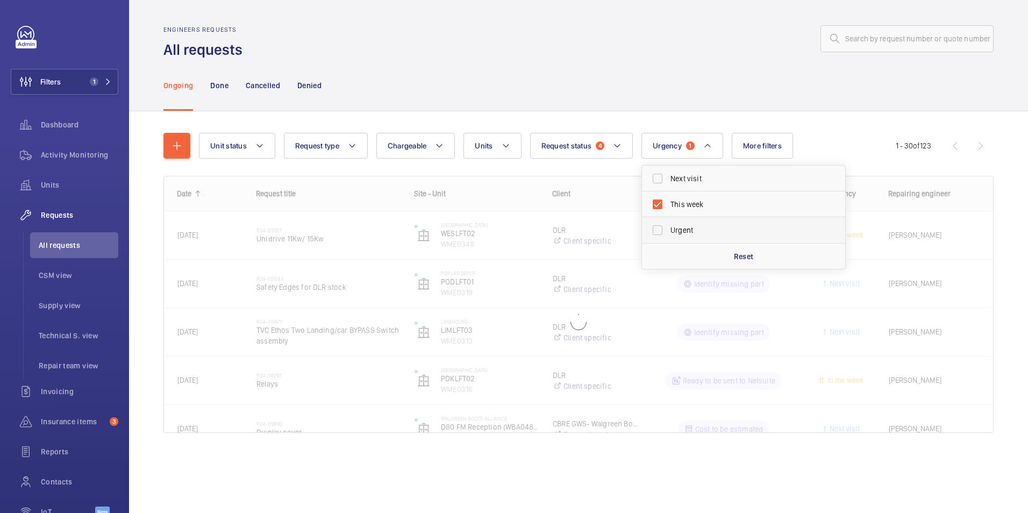
click at [657, 233] on label "Urgent" at bounding box center [735, 230] width 187 height 26
click at [657, 233] on input "Urgent" at bounding box center [658, 230] width 22 height 22
checkbox input "true"
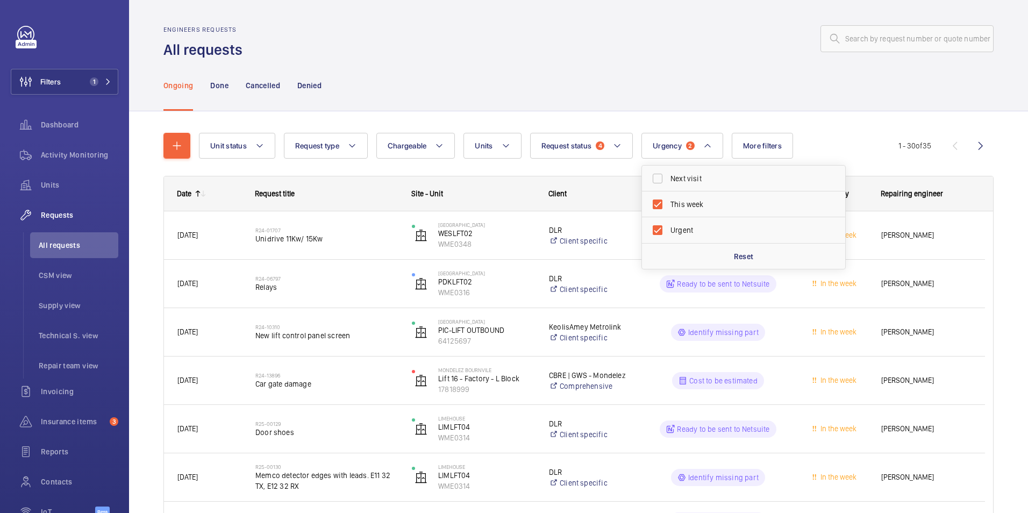
click at [716, 94] on div "Ongoing Done Cancelled Denied" at bounding box center [578, 85] width 830 height 51
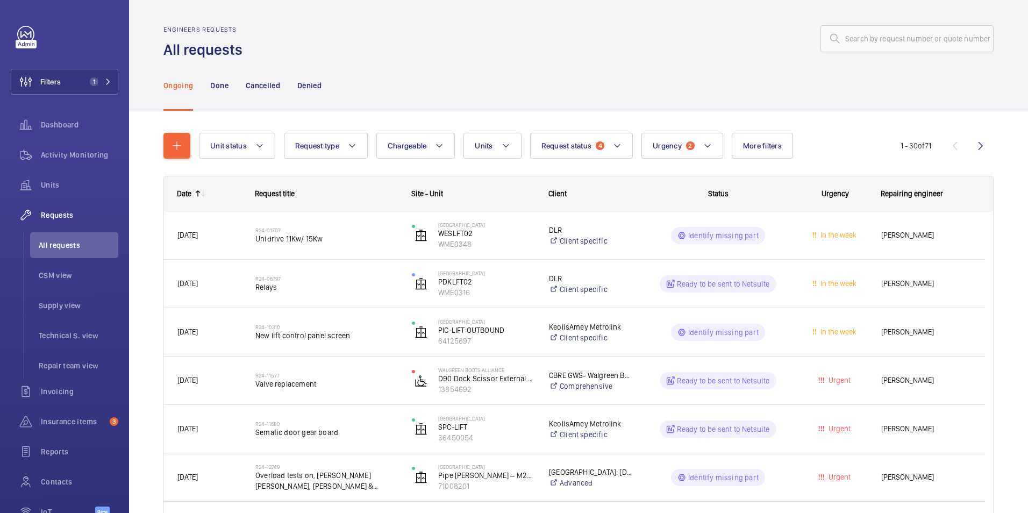
click at [196, 194] on mat-icon at bounding box center [198, 193] width 9 height 9
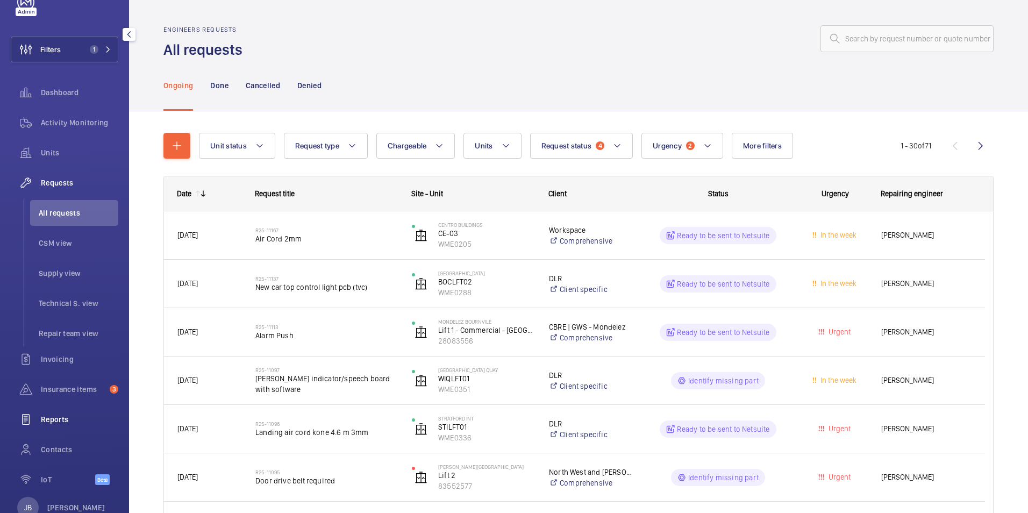
scroll to position [63, 0]
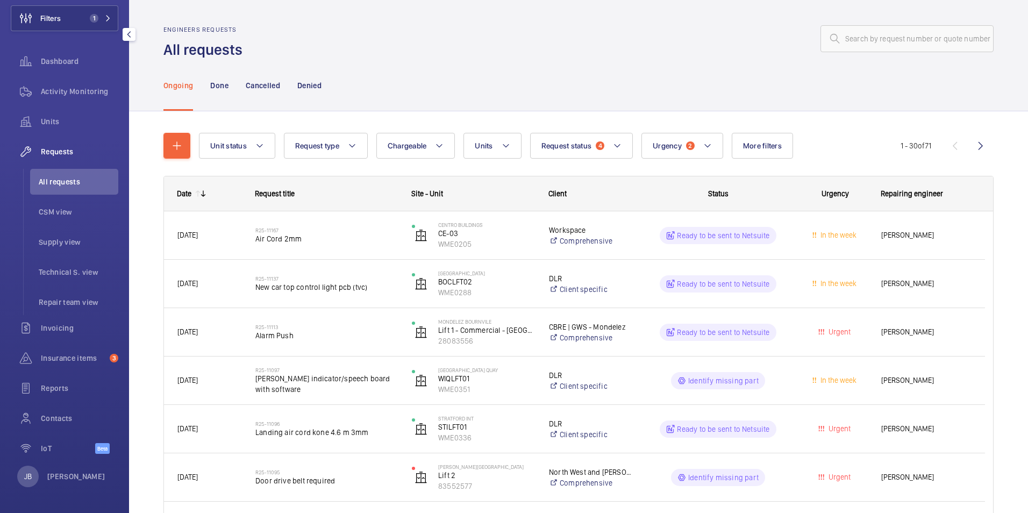
click at [58, 148] on span "Requests" at bounding box center [79, 151] width 77 height 11
click at [860, 39] on input "text" at bounding box center [906, 38] width 173 height 27
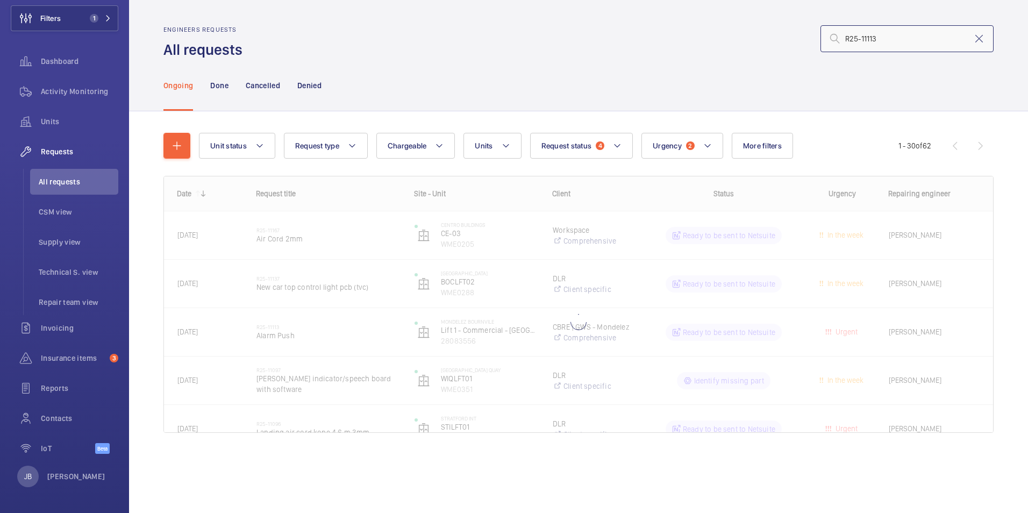
type input "R25-11113"
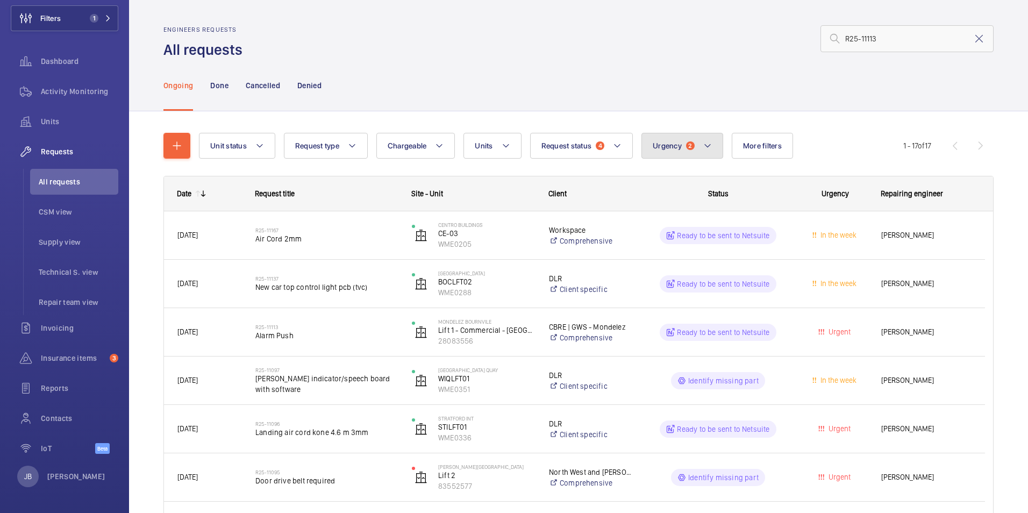
click at [698, 147] on button "Urgency 2" at bounding box center [682, 146] width 82 height 26
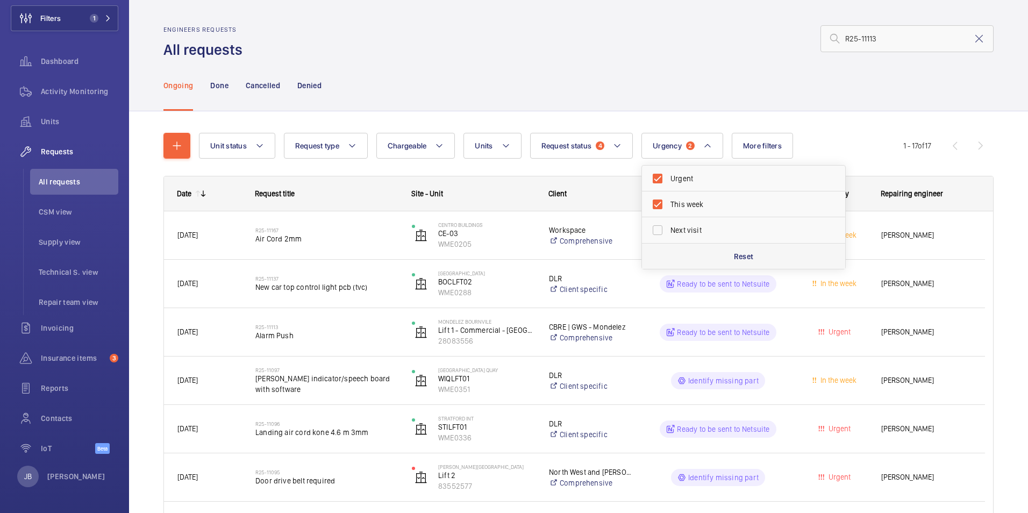
click at [759, 261] on div "Reset" at bounding box center [743, 256] width 203 height 26
checkbox input "false"
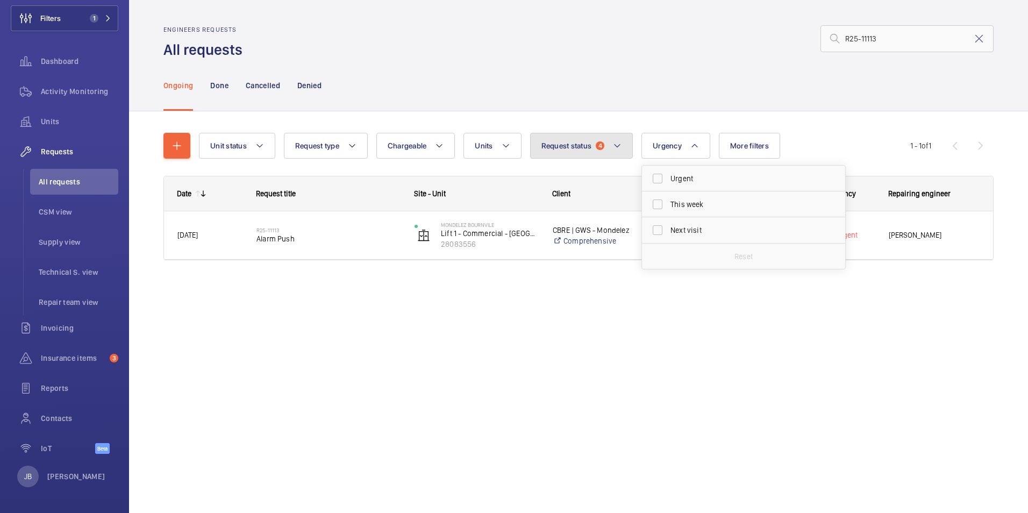
click at [599, 141] on button "Request status 4" at bounding box center [581, 146] width 103 height 26
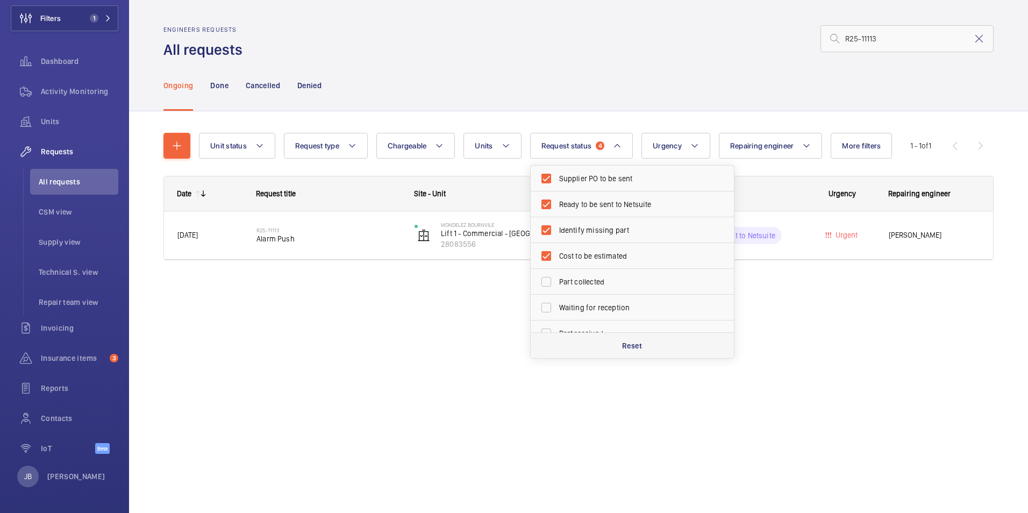
click at [623, 345] on p "Reset" at bounding box center [632, 345] width 20 height 11
checkbox input "false"
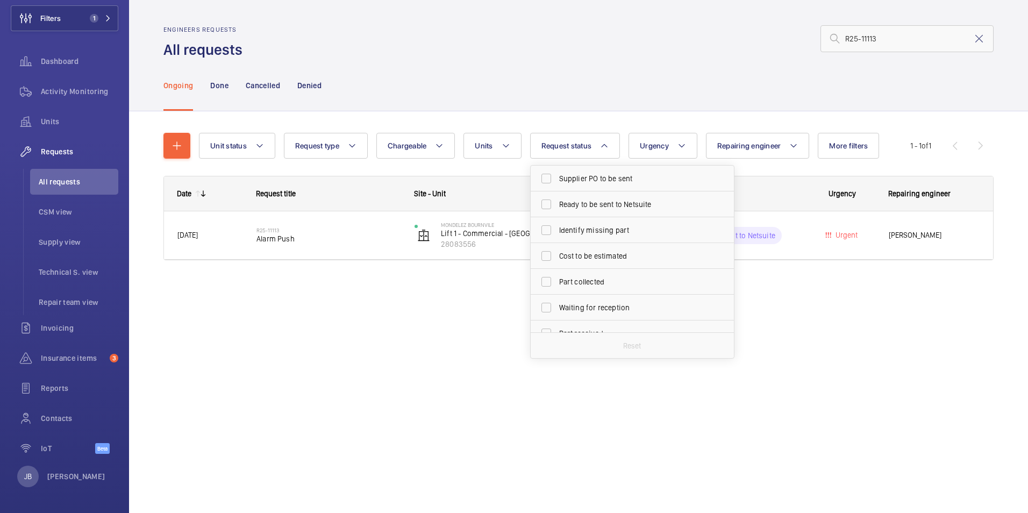
click at [456, 52] on div "Engineers requests All requests R25-11113" at bounding box center [578, 43] width 830 height 34
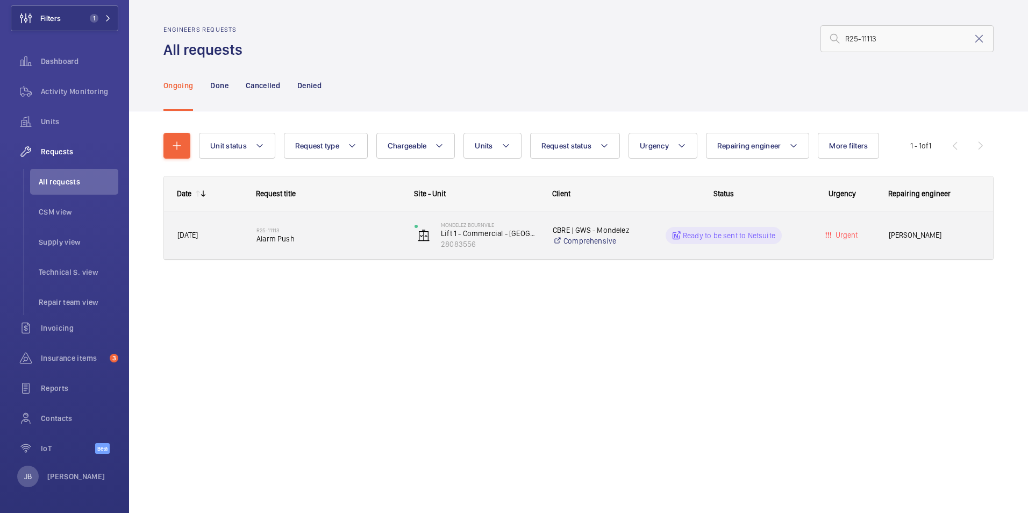
click at [702, 254] on div "Ready to be sent to Netsuite" at bounding box center [717, 235] width 157 height 39
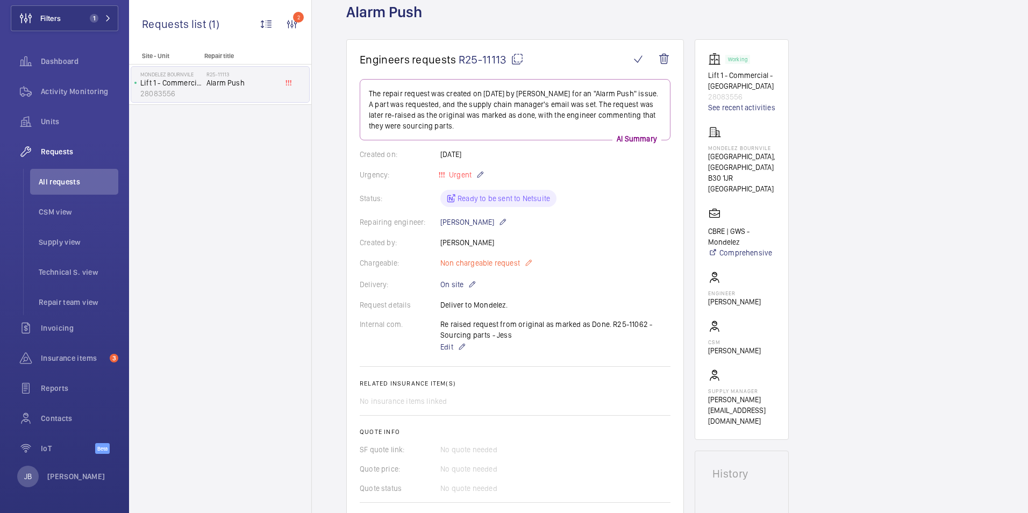
scroll to position [61, 0]
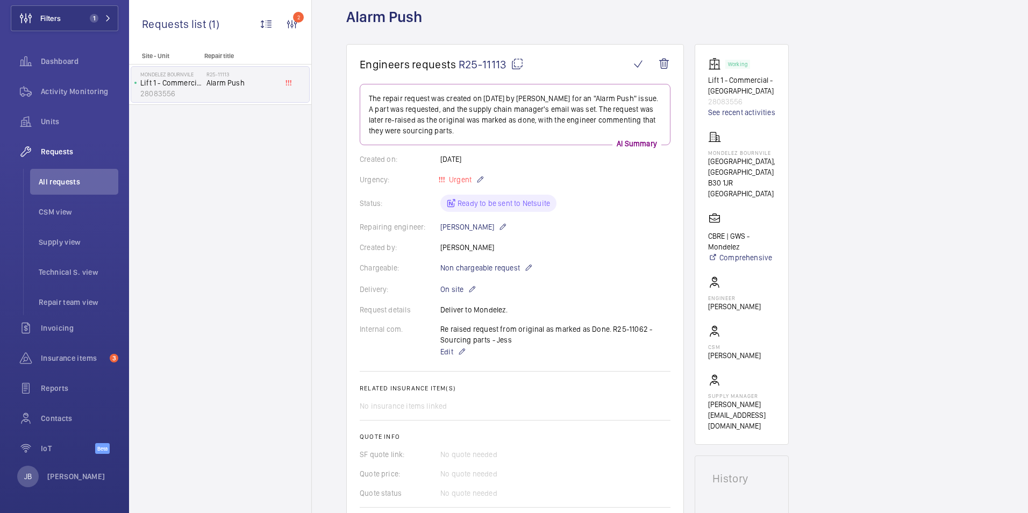
drag, startPoint x: 456, startPoint y: 60, endPoint x: 504, endPoint y: 62, distance: 47.9
click at [504, 62] on h1 "Engineers requests R25-11113" at bounding box center [495, 64] width 270 height 13
drag, startPoint x: 504, startPoint y: 62, endPoint x: 494, endPoint y: 60, distance: 10.3
copy span "R25-11113"
drag, startPoint x: 768, startPoint y: 155, endPoint x: 707, endPoint y: 153, distance: 61.3
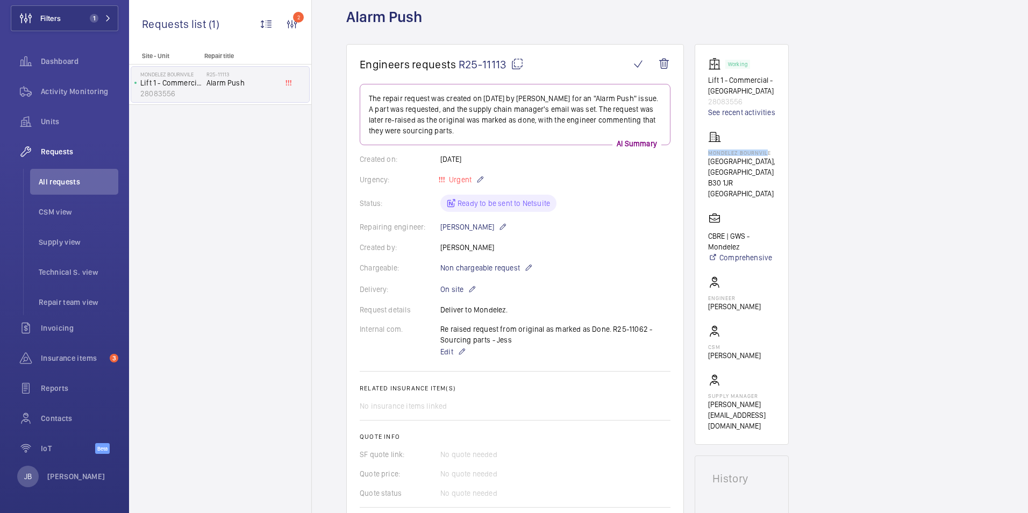
click at [707, 153] on wm-front-card "Working Lift 1 - Commercial - [GEOGRAPHIC_DATA] 28083556 See recent activities …" at bounding box center [742, 244] width 94 height 400
drag, startPoint x: 707, startPoint y: 153, endPoint x: 718, endPoint y: 153, distance: 11.3
copy p "Mondelez Bournvil"
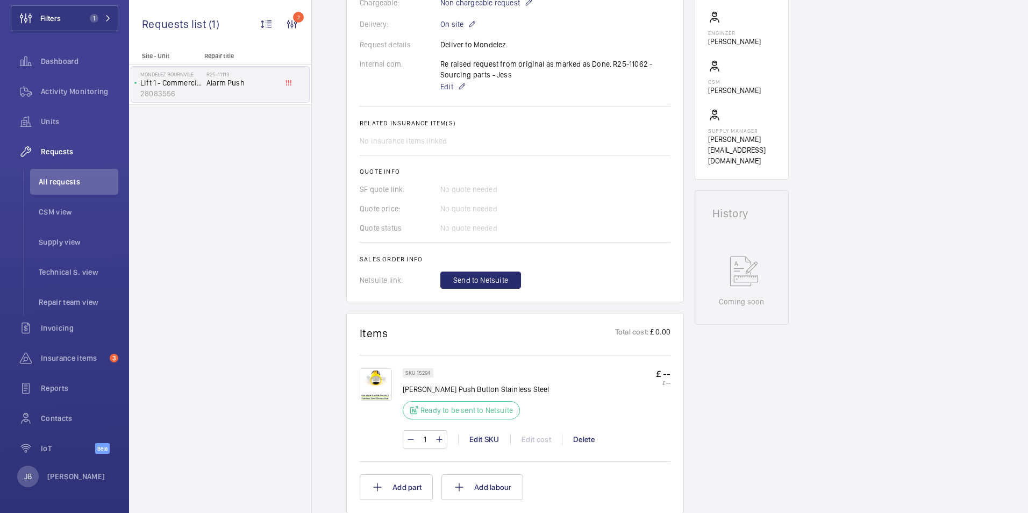
scroll to position [383, 0]
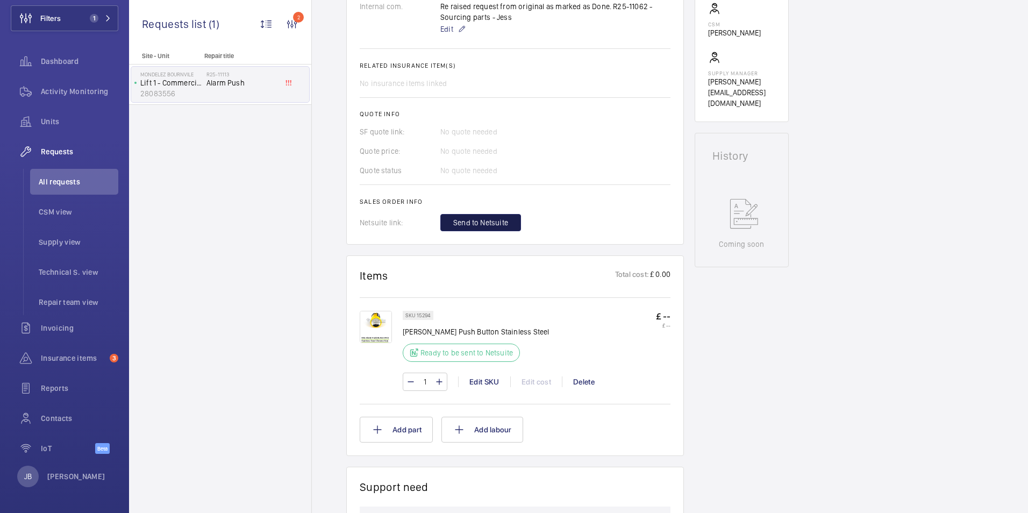
click at [488, 219] on span "Send to Netsuite" at bounding box center [480, 222] width 55 height 11
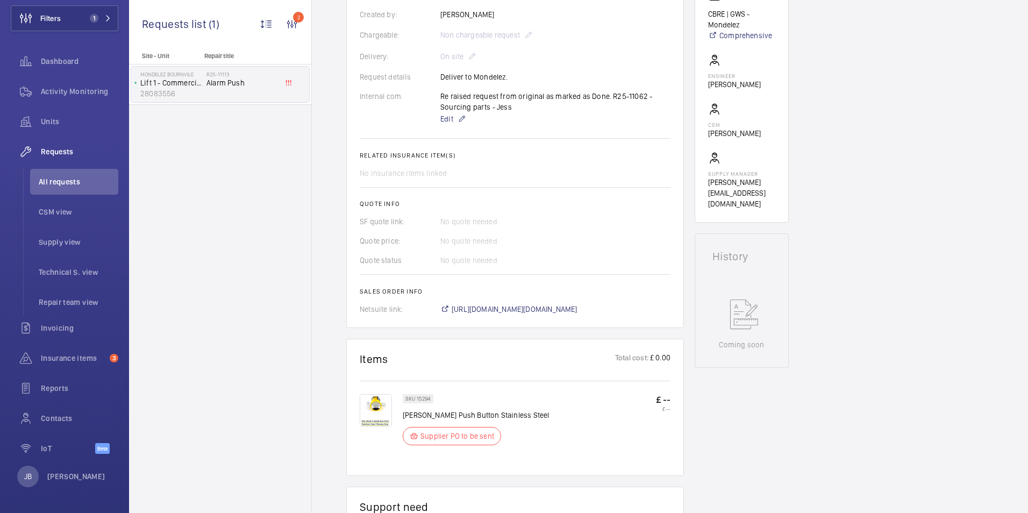
scroll to position [409, 0]
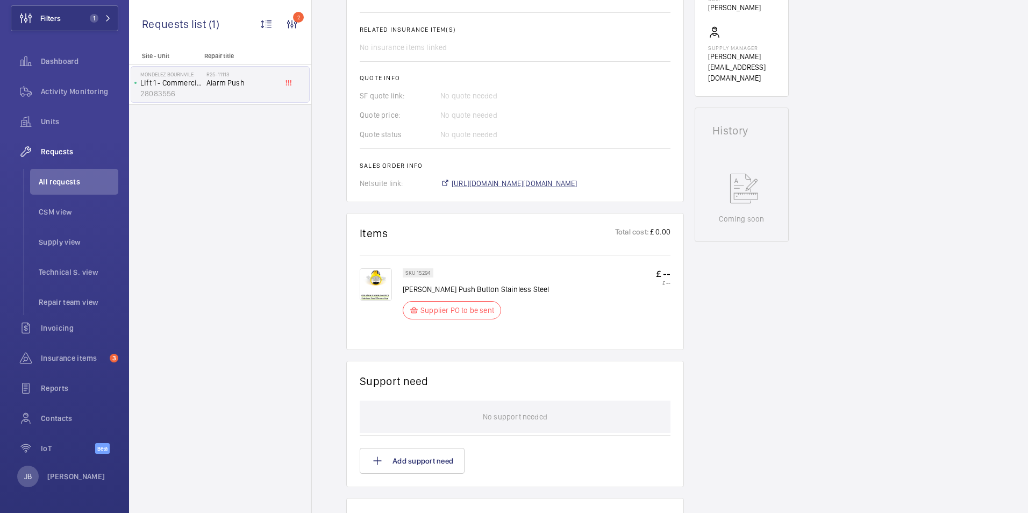
click at [534, 189] on span "[URL][DOMAIN_NAME][DOMAIN_NAME]" at bounding box center [515, 183] width 126 height 11
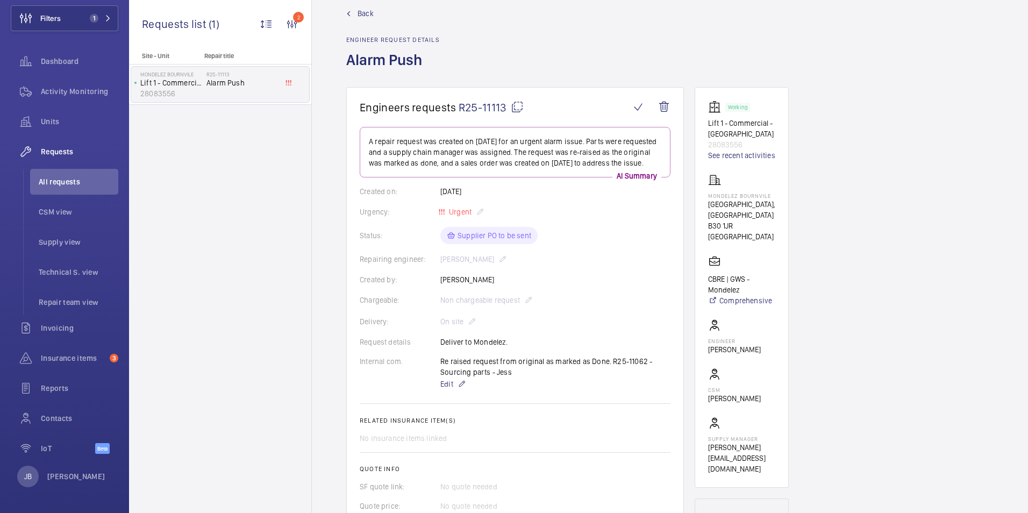
scroll to position [0, 0]
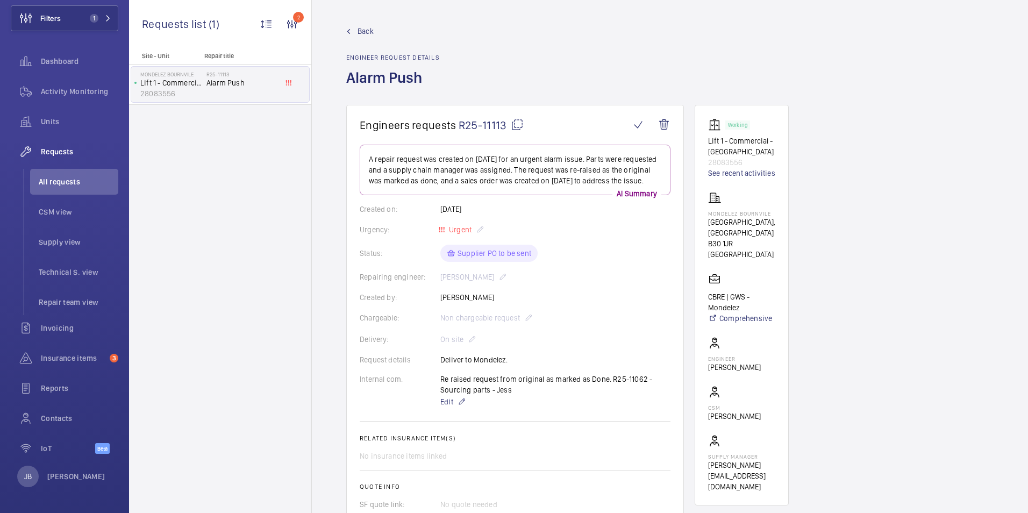
click at [365, 29] on span "Back" at bounding box center [365, 31] width 16 height 11
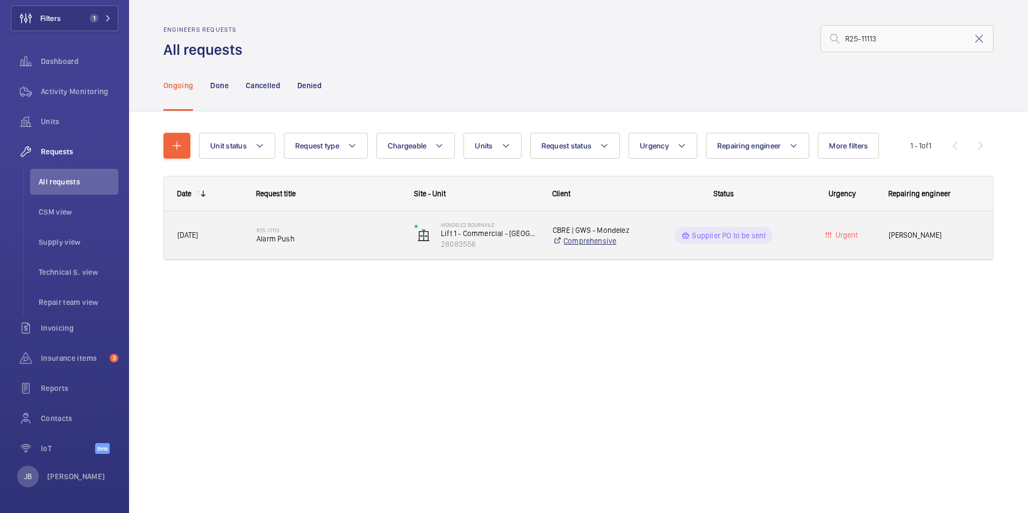
click at [612, 240] on link "Comprehensive" at bounding box center [595, 240] width 85 height 11
click at [662, 246] on div "Supplier PO to be sent" at bounding box center [717, 235] width 157 height 39
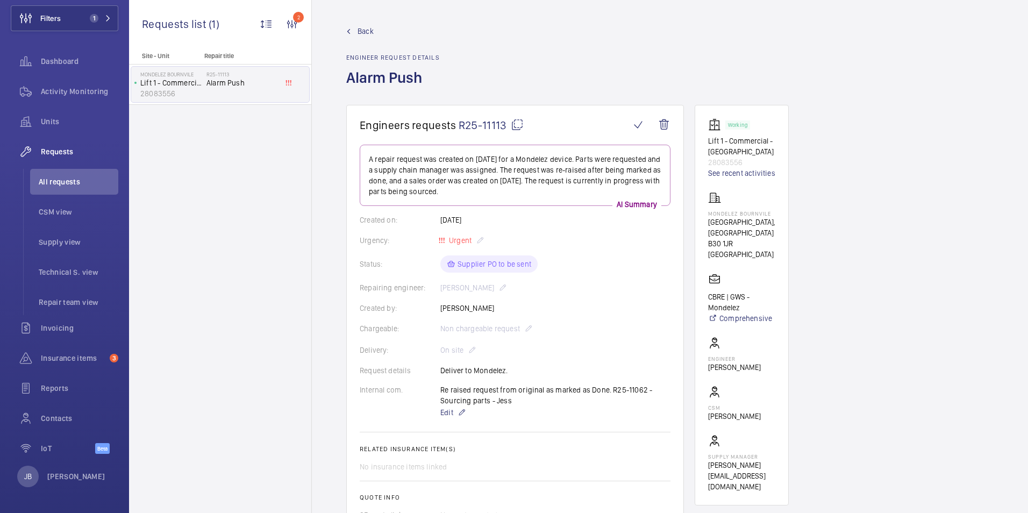
click at [357, 30] on span "Back" at bounding box center [365, 31] width 16 height 11
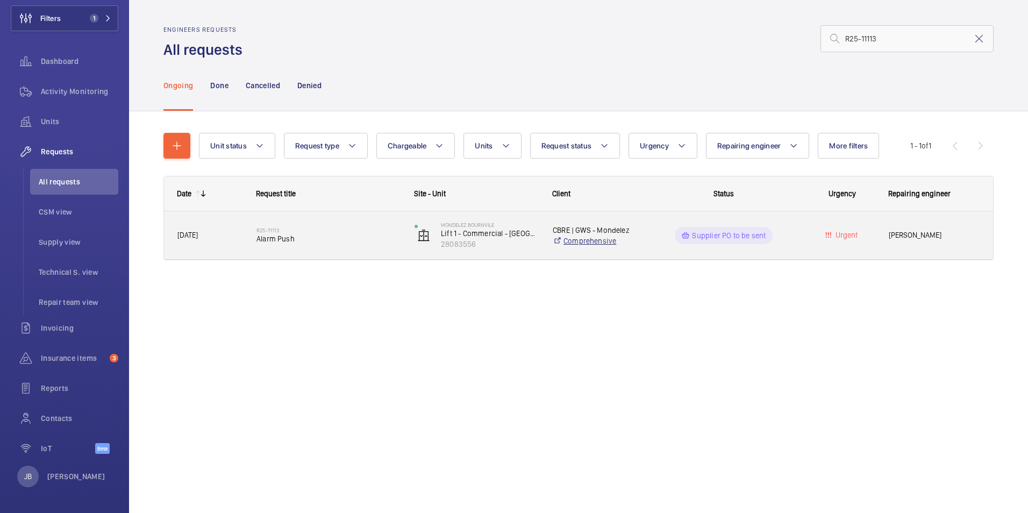
click at [593, 240] on link "Comprehensive" at bounding box center [595, 240] width 85 height 11
click at [655, 244] on div "Supplier PO to be sent" at bounding box center [717, 235] width 157 height 39
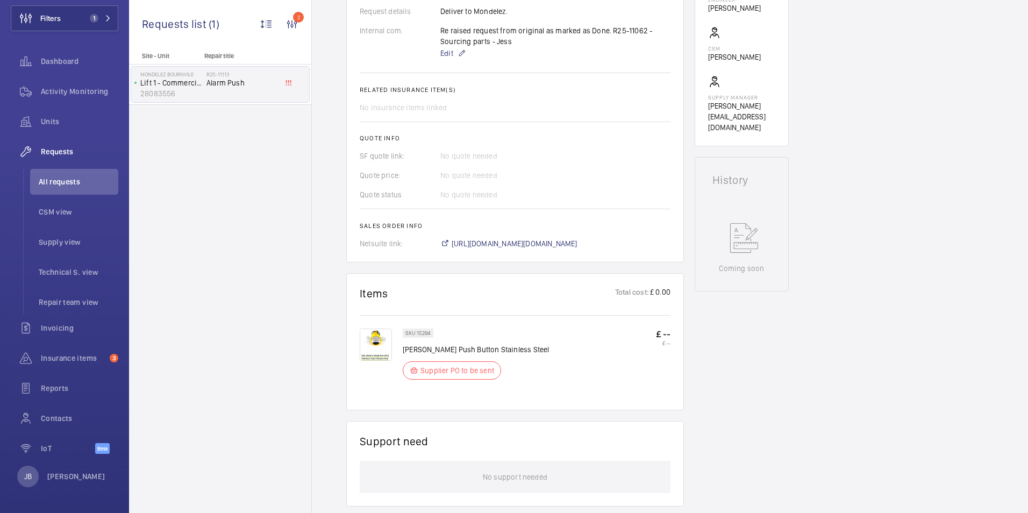
scroll to position [376, 0]
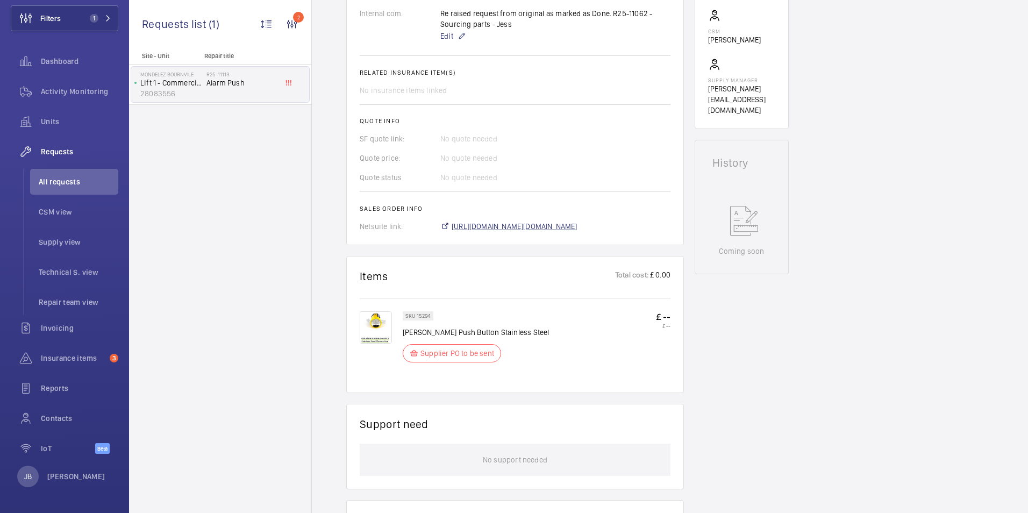
click at [566, 230] on span "[URL][DOMAIN_NAME][DOMAIN_NAME]" at bounding box center [515, 226] width 126 height 11
click at [542, 227] on span "[URL][DOMAIN_NAME][DOMAIN_NAME]" at bounding box center [515, 226] width 126 height 11
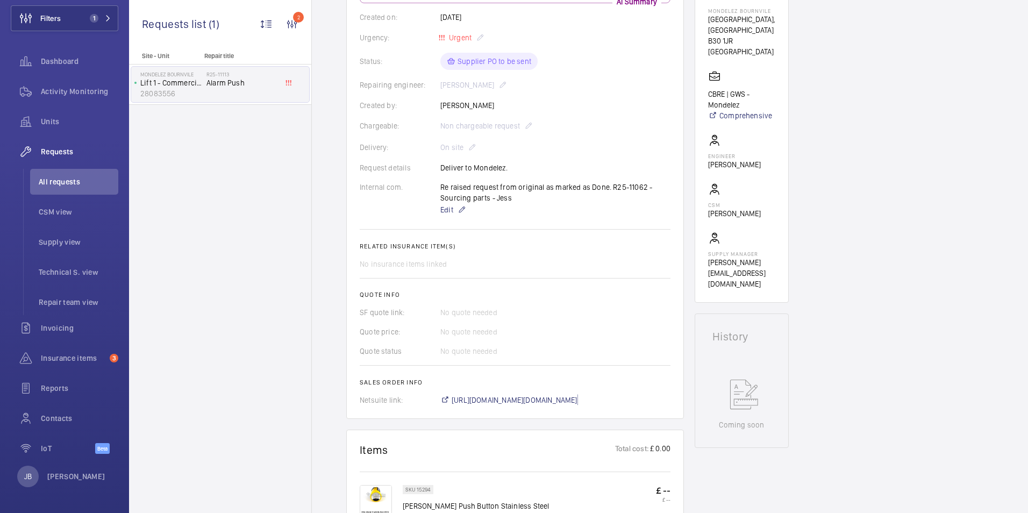
scroll to position [218, 0]
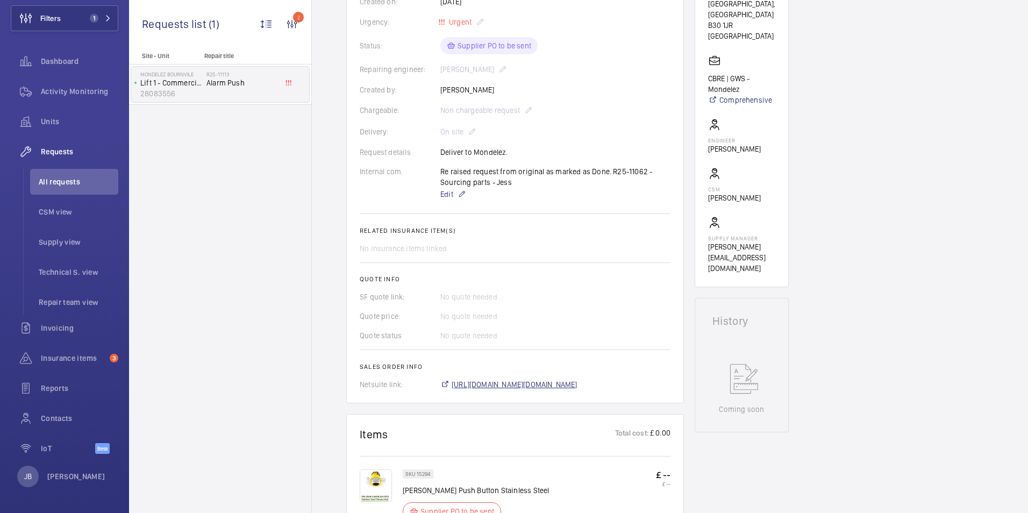
click at [506, 382] on span "[URL][DOMAIN_NAME][DOMAIN_NAME]" at bounding box center [515, 384] width 126 height 11
click at [555, 385] on span "[URL][DOMAIN_NAME][DOMAIN_NAME]" at bounding box center [515, 384] width 126 height 11
